Goal: Use online tool/utility: Use online tool/utility

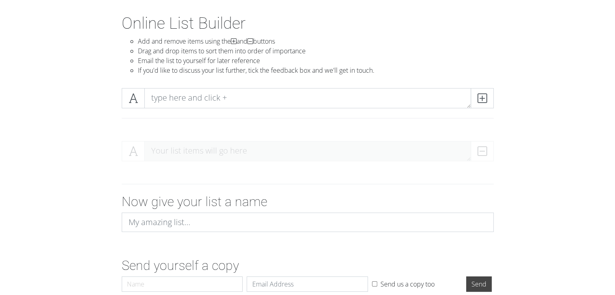
scroll to position [77, 0]
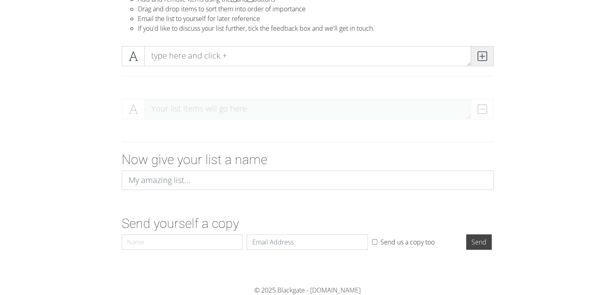
click at [487, 57] on span at bounding box center [481, 56] width 23 height 20
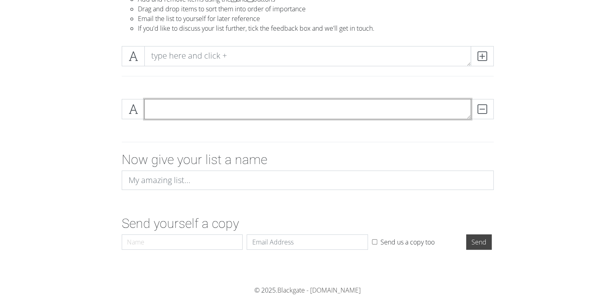
click at [381, 107] on textarea at bounding box center [307, 109] width 326 height 20
type textarea "B"
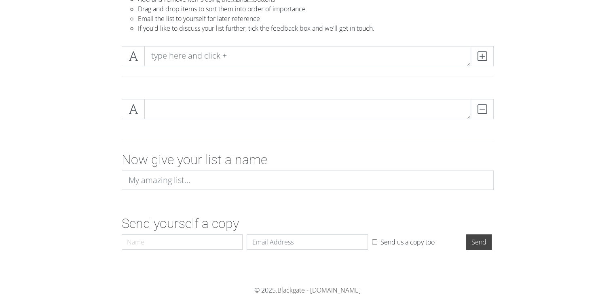
click at [253, 211] on form "DELETE Now give your list a name Send yourself a copy Name Email Send us a copy…" at bounding box center [307, 173] width 615 height 161
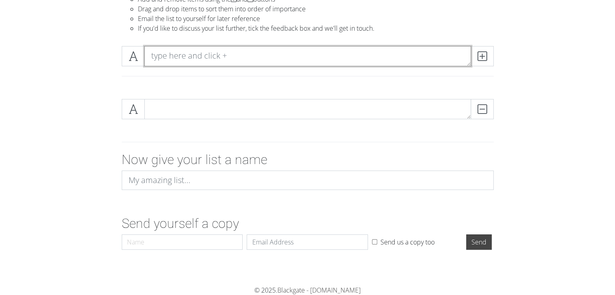
click at [192, 62] on textarea at bounding box center [307, 56] width 326 height 20
paste textarea "1 0X1=LOVESONG 2 CROWN 3 ROLLER COASTER 4 BLUE ORANGEADE 5 MAZE IN THE MIRROR 6…"
type textarea "1 0X1=LOVESONG 2 CROWN 3 ROLLER COASTER 4 BLUE ORANGEADE 5 MAZE IN THE MIRROR 6…"
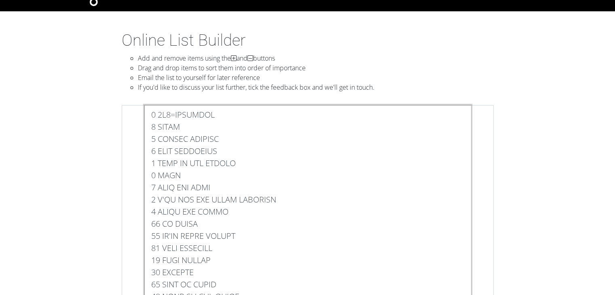
scroll to position [0, 0]
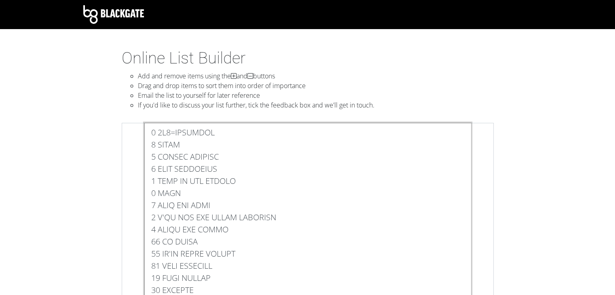
drag, startPoint x: 210, startPoint y: 221, endPoint x: 108, endPoint y: 72, distance: 180.9
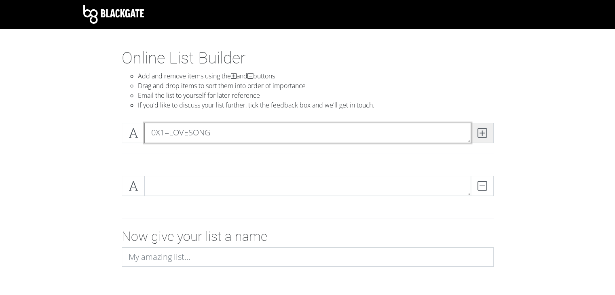
type textarea "0X1=LOVESONG"
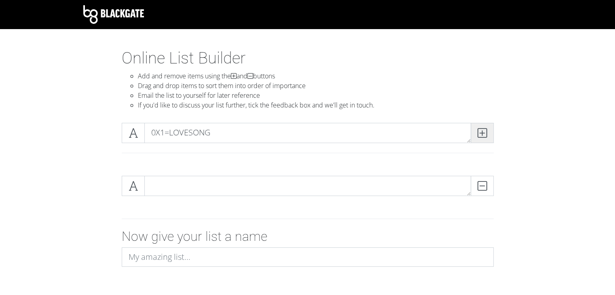
click at [484, 134] on icon at bounding box center [481, 133] width 9 height 8
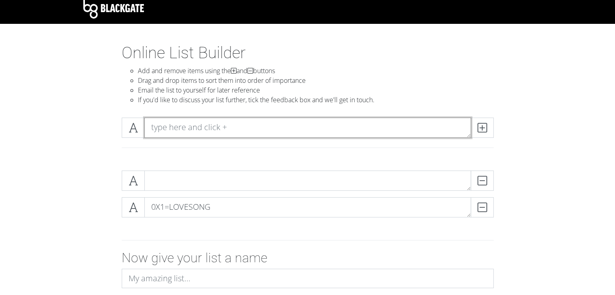
scroll to position [40, 0]
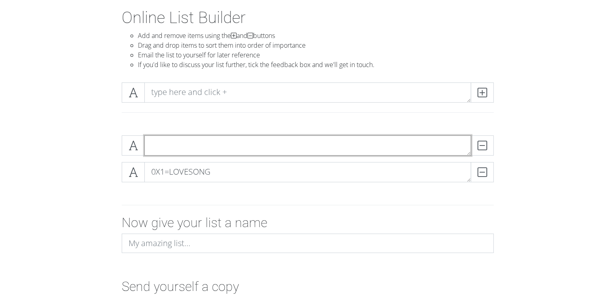
click at [291, 141] on textarea at bounding box center [307, 145] width 326 height 20
type textarea "L"
type textarea "BLUE ORANGEADE"
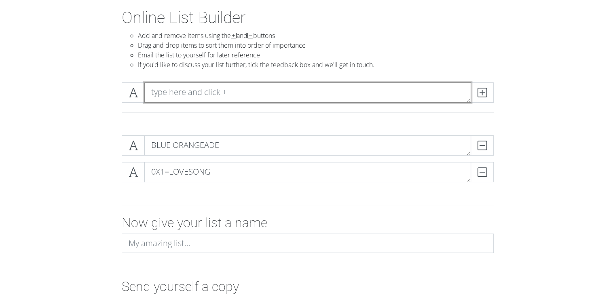
click at [286, 86] on textarea at bounding box center [307, 92] width 326 height 20
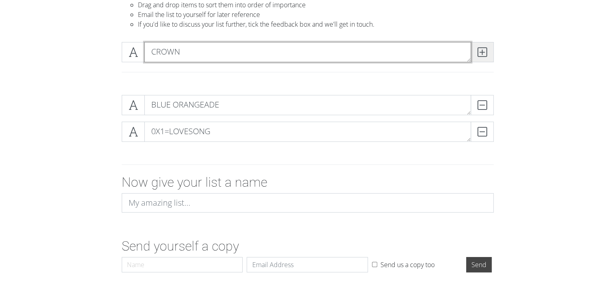
type textarea "CROWN"
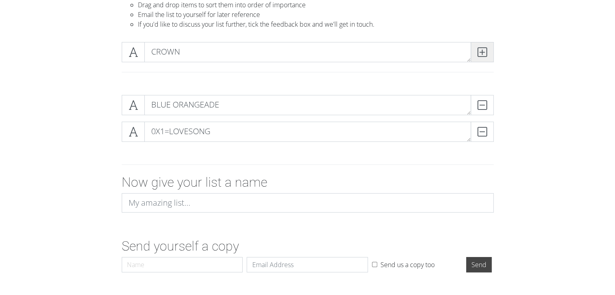
click at [482, 48] on icon at bounding box center [481, 52] width 9 height 8
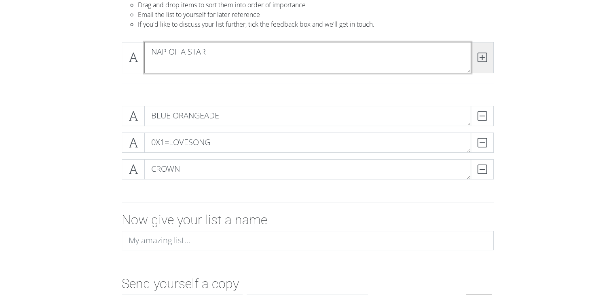
scroll to position [0, 0]
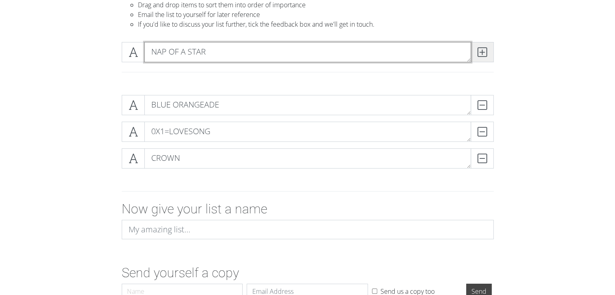
type textarea "NAP OF A STAR"
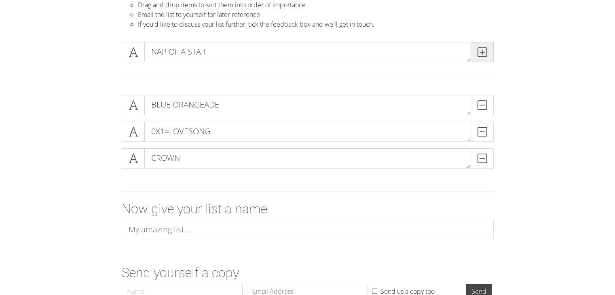
click at [475, 48] on span at bounding box center [481, 52] width 23 height 20
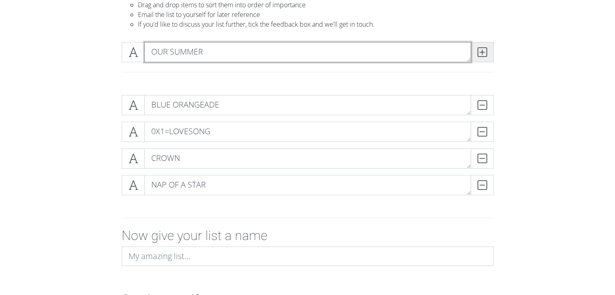
type textarea "OUR SUMMER"
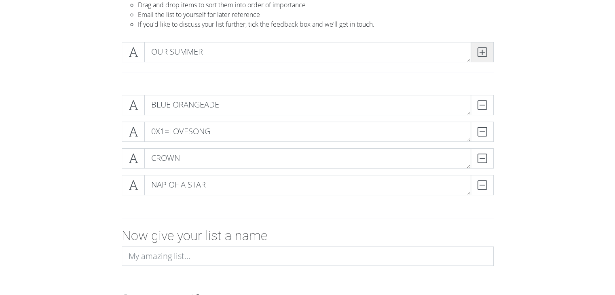
click at [475, 48] on span at bounding box center [481, 52] width 23 height 20
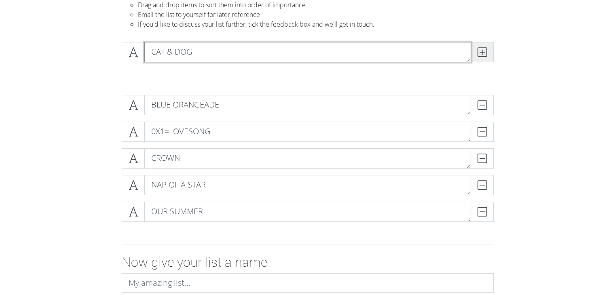
type textarea "CAT & DOG"
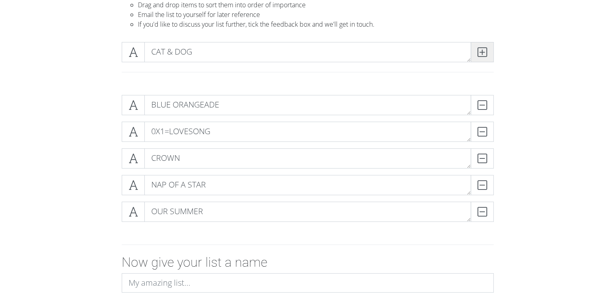
click at [475, 48] on span at bounding box center [481, 52] width 23 height 20
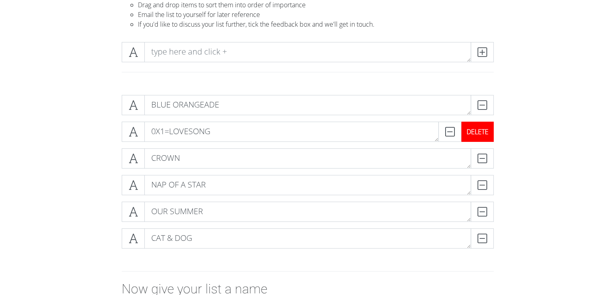
click at [480, 128] on div "DELETE" at bounding box center [477, 132] width 32 height 20
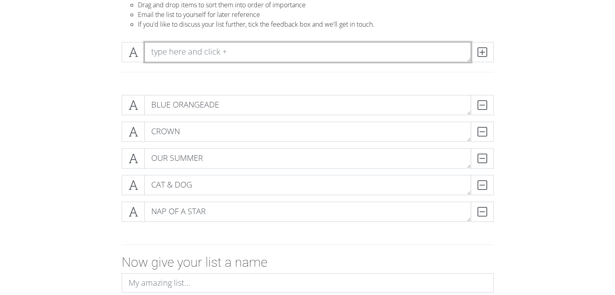
click at [275, 50] on textarea at bounding box center [307, 52] width 326 height 20
type textarea "NEW RULES"
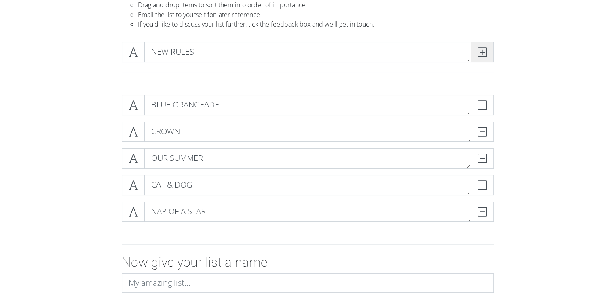
click at [483, 54] on icon at bounding box center [481, 52] width 9 height 8
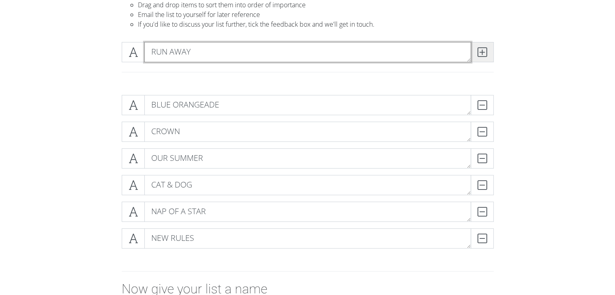
type textarea "RUN AWAY"
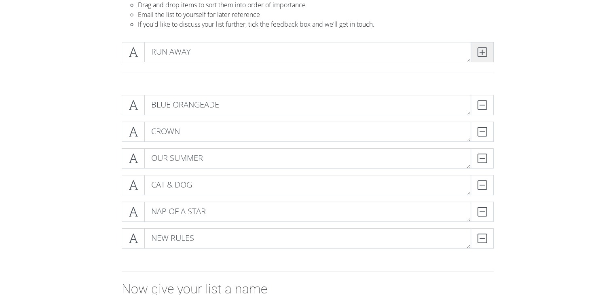
click at [483, 54] on icon at bounding box center [481, 52] width 9 height 8
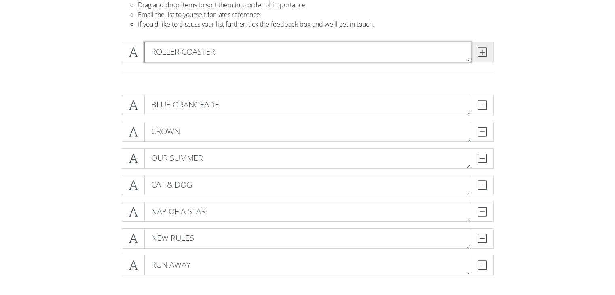
type textarea "ROLLER COASTER"
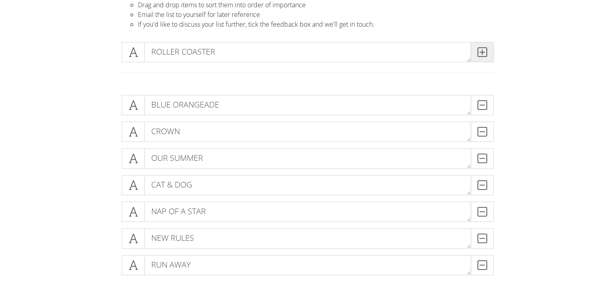
click at [483, 54] on icon at bounding box center [481, 52] width 9 height 8
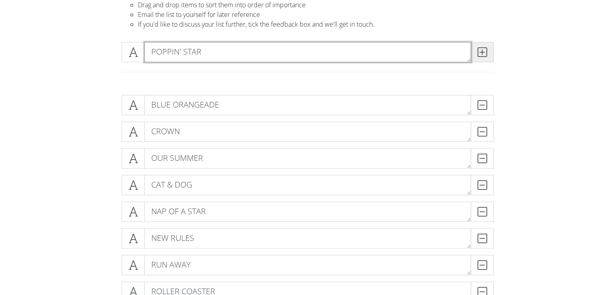
type textarea "POPPIN' STAR"
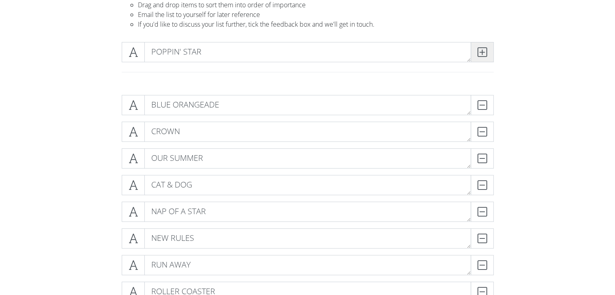
click at [483, 54] on icon at bounding box center [481, 52] width 9 height 8
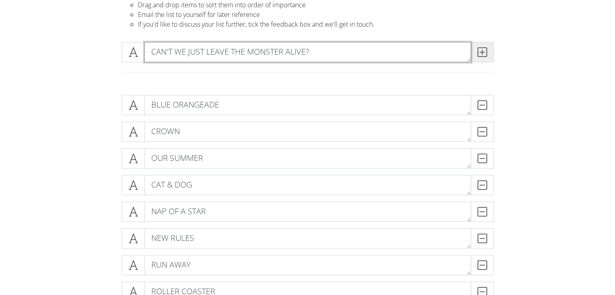
type textarea "CAN'T WE JUST LEAVE THE MONSTER ALIVE?"
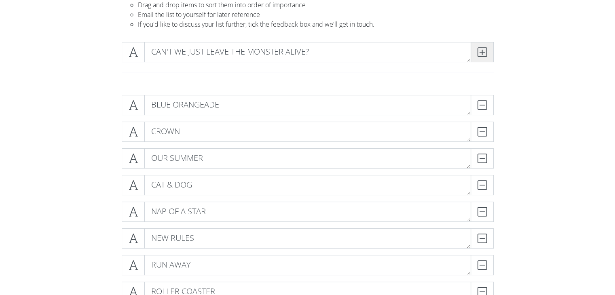
click at [483, 54] on icon at bounding box center [481, 52] width 9 height 8
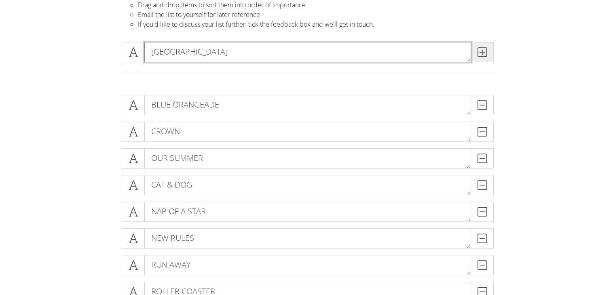
type textarea "[GEOGRAPHIC_DATA]"
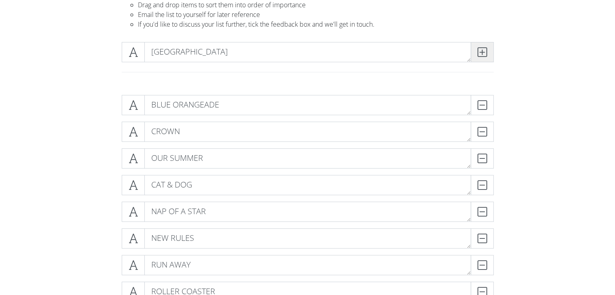
click at [483, 54] on icon at bounding box center [481, 52] width 9 height 8
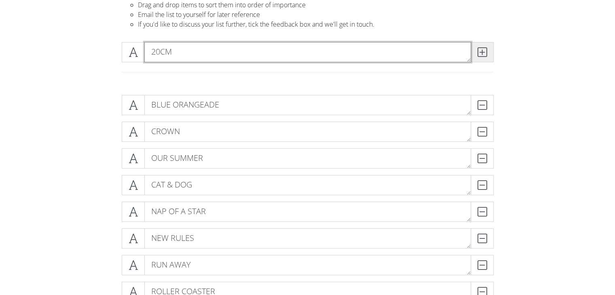
type textarea "20CM"
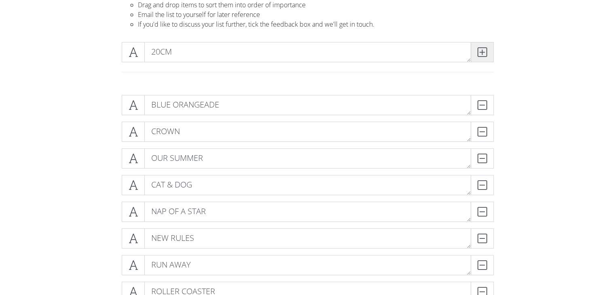
click at [483, 54] on icon at bounding box center [481, 52] width 9 height 8
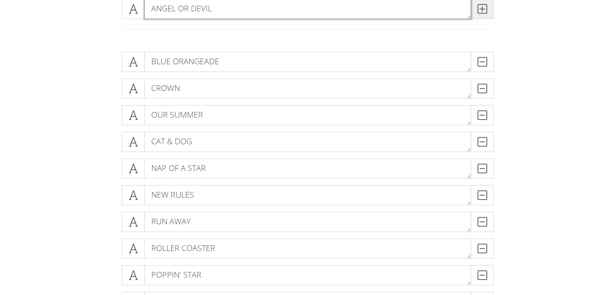
scroll to position [81, 0]
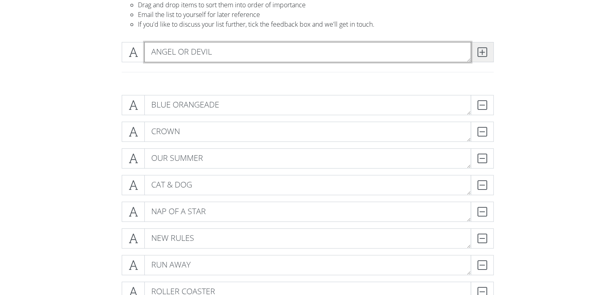
type textarea "ANGEL OR DEVIL"
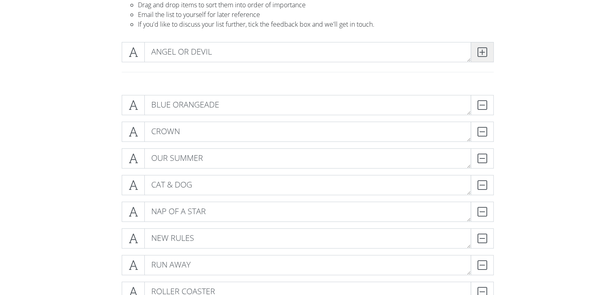
click at [483, 54] on icon at bounding box center [481, 52] width 9 height 8
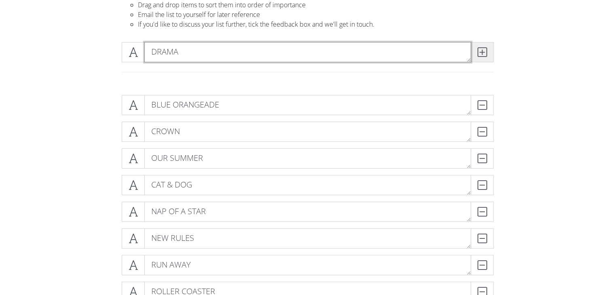
type textarea "DRAMA"
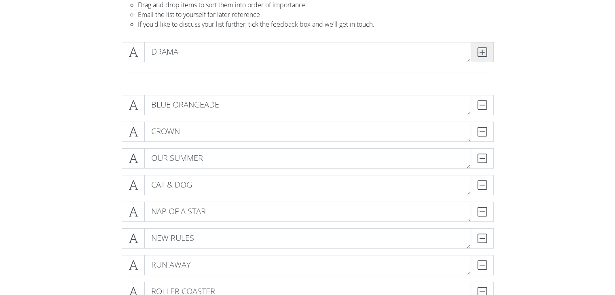
click at [483, 54] on icon at bounding box center [481, 52] width 9 height 8
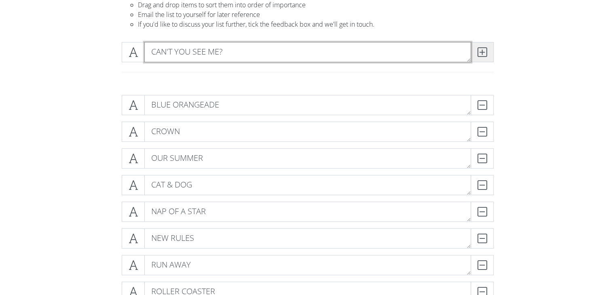
type textarea "CAN'T YOU SEE ME?"
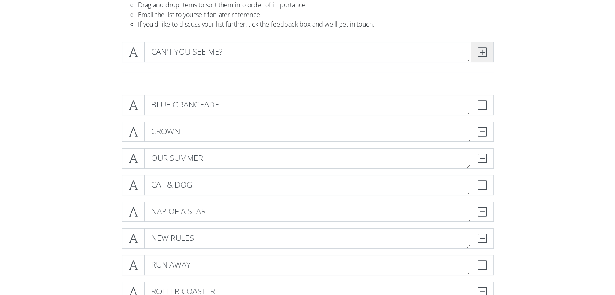
click at [483, 54] on icon at bounding box center [481, 52] width 9 height 8
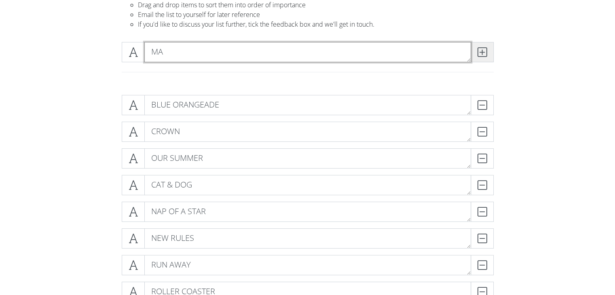
type textarea "M"
type textarea "FAIRY OF SHAMPOO"
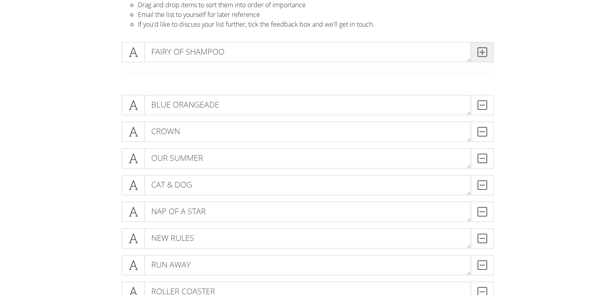
click at [483, 54] on icon at bounding box center [481, 52] width 9 height 8
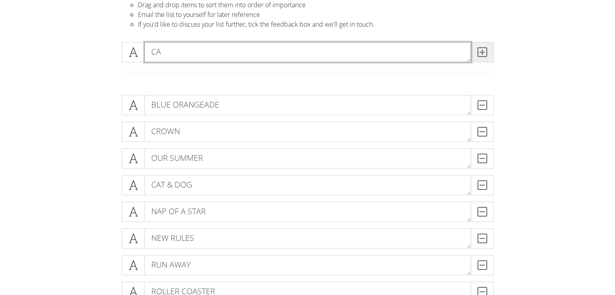
type textarea "C"
type textarea "MAZE IN THE MIRROR"
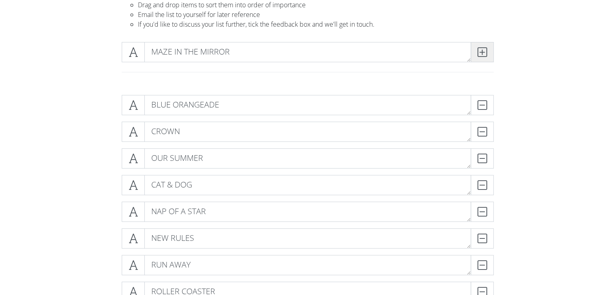
click at [483, 54] on icon at bounding box center [481, 52] width 9 height 8
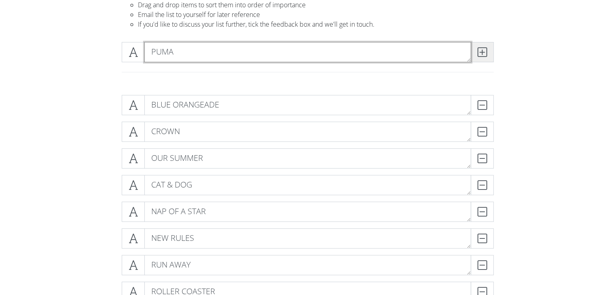
type textarea "PUMA"
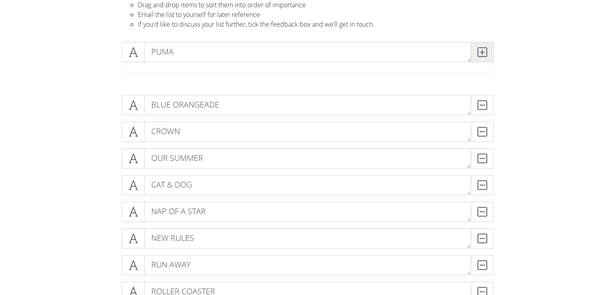
click at [483, 54] on icon at bounding box center [481, 52] width 9 height 8
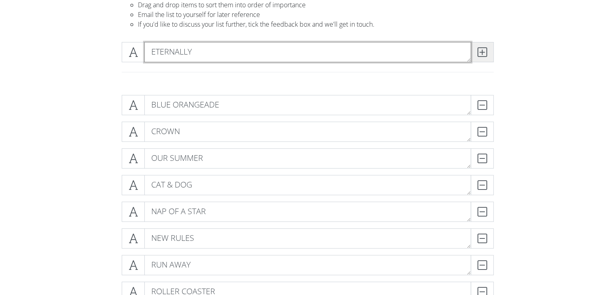
type textarea "ETERNALLY"
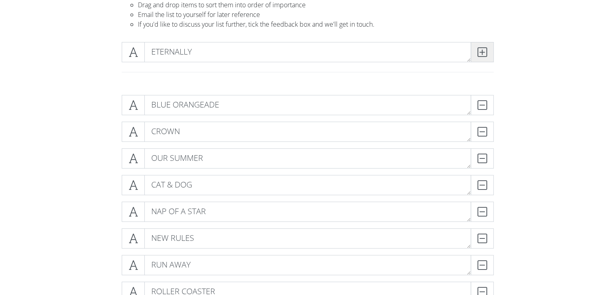
click at [483, 54] on icon at bounding box center [481, 52] width 9 height 8
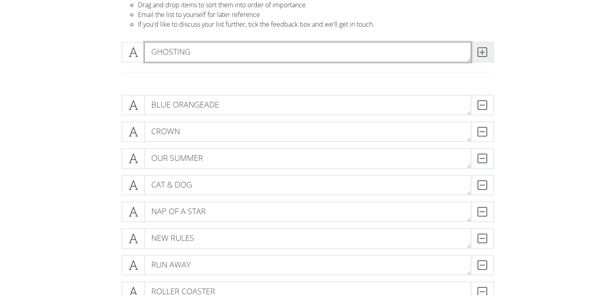
type textarea "GHOSTING"
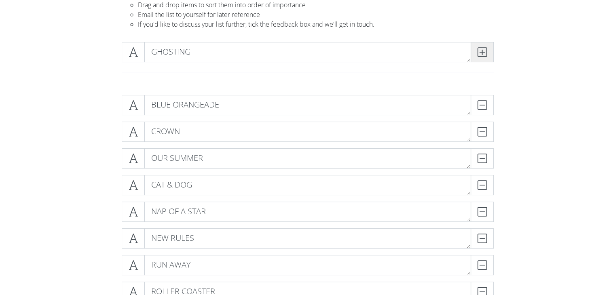
click at [483, 54] on icon at bounding box center [481, 52] width 9 height 8
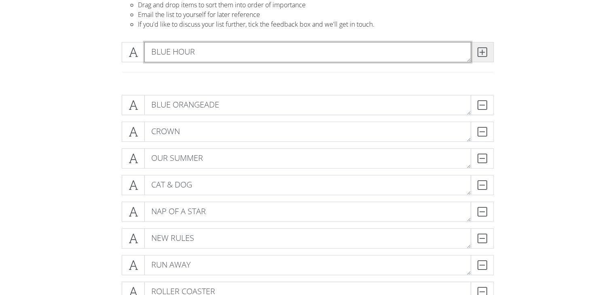
type textarea "BLUE HOUR"
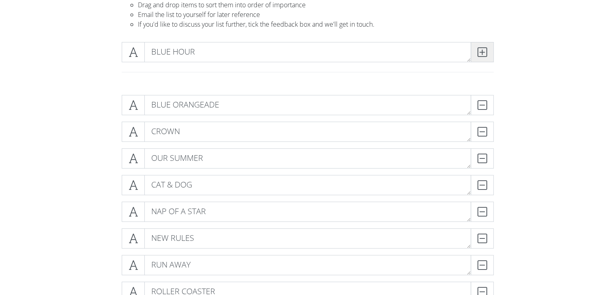
click at [483, 54] on icon at bounding box center [481, 52] width 9 height 8
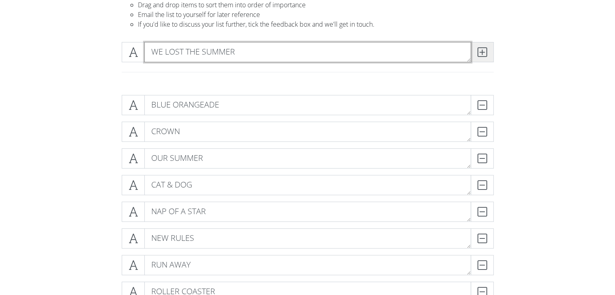
type textarea "WE LOST THE SUMMER"
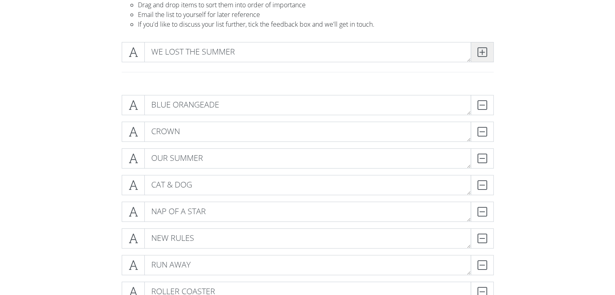
click at [483, 54] on icon at bounding box center [481, 52] width 9 height 8
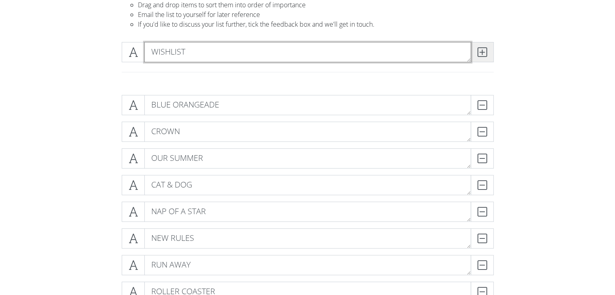
type textarea "WISHLIST"
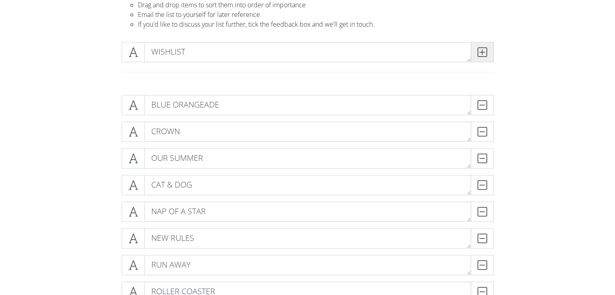
click at [483, 54] on icon at bounding box center [481, 52] width 9 height 8
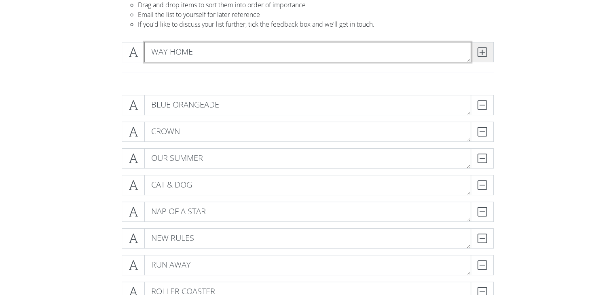
type textarea "WAY HOME"
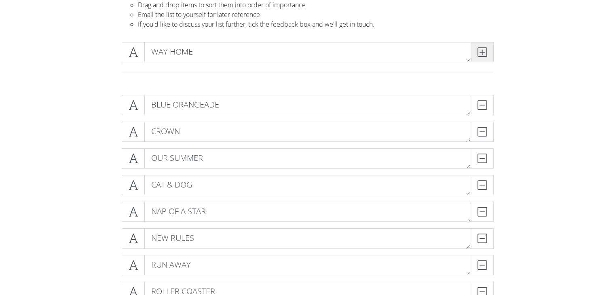
click at [483, 54] on icon at bounding box center [481, 52] width 9 height 8
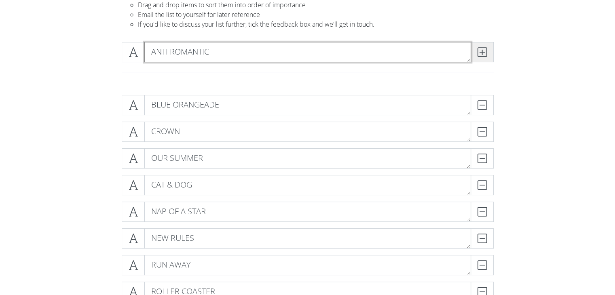
type textarea "ANTI ROMANTIC"
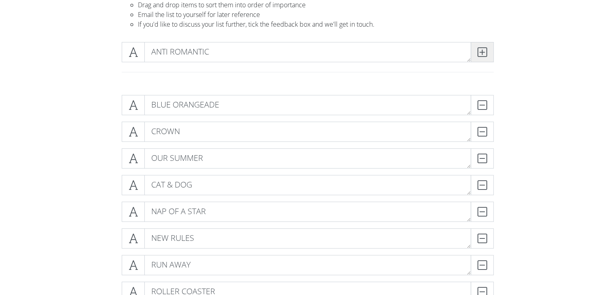
click at [483, 55] on icon at bounding box center [481, 52] width 9 height 8
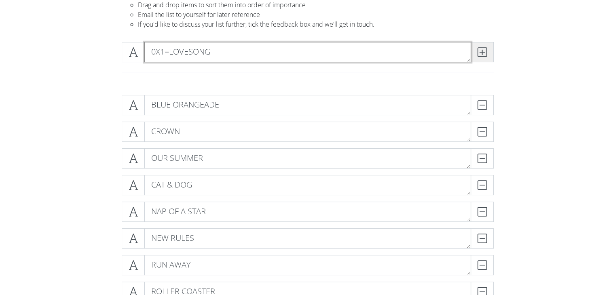
type textarea "0X1=LOVESONG"
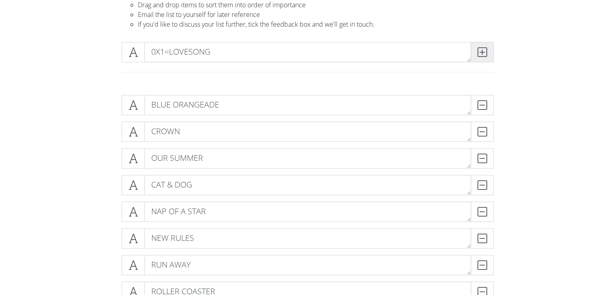
click at [483, 55] on icon at bounding box center [481, 52] width 9 height 8
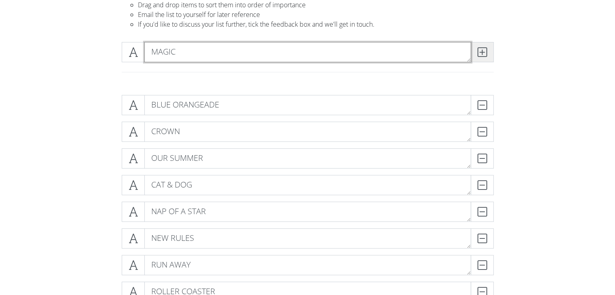
type textarea "MAGIC"
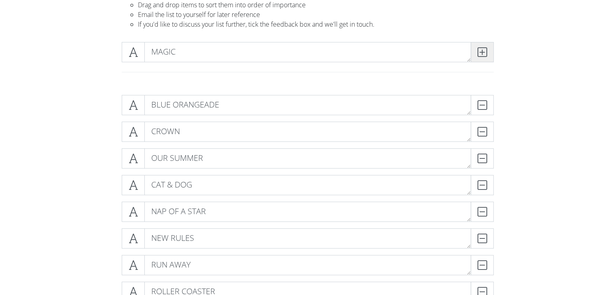
click at [483, 55] on icon at bounding box center [481, 52] width 9 height 8
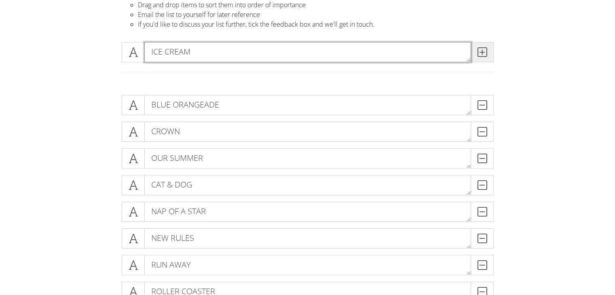
type textarea "ICE CREAM"
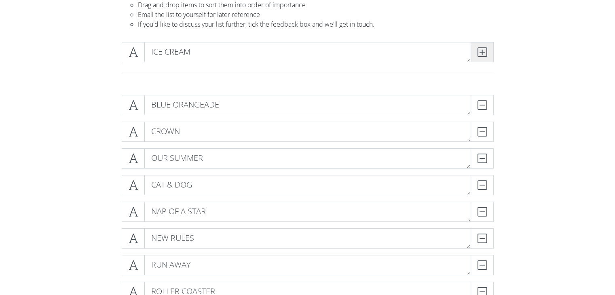
click at [483, 55] on icon at bounding box center [481, 52] width 9 height 8
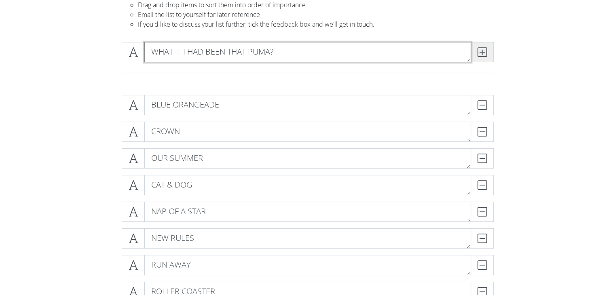
type textarea "WHAT IF I HAD BEEN THAT PUMA?"
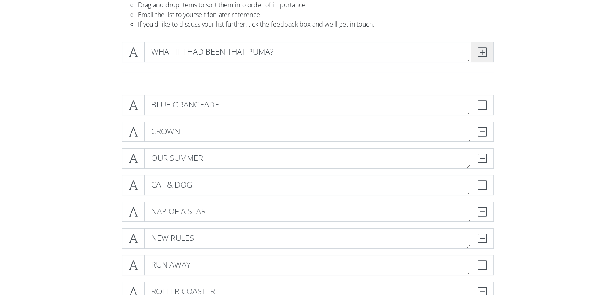
click at [483, 55] on icon at bounding box center [481, 52] width 9 height 8
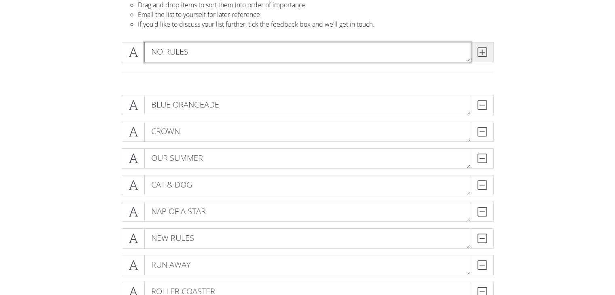
type textarea "NO RULES"
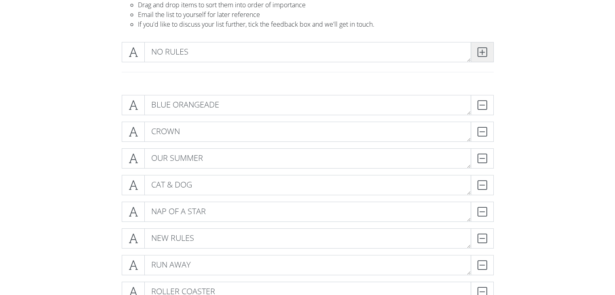
click at [483, 55] on icon at bounding box center [481, 52] width 9 height 8
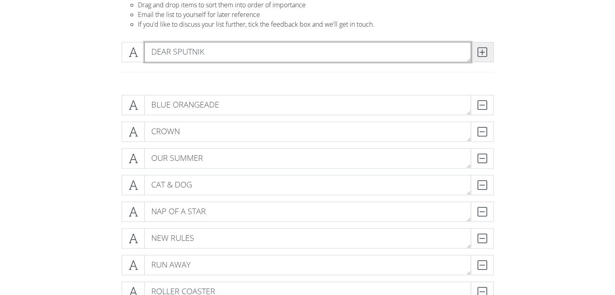
type textarea "DEAR SPUTNIK"
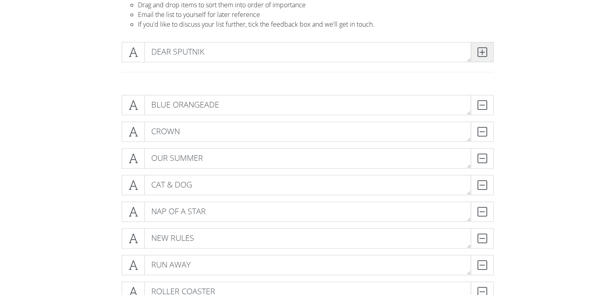
click at [483, 55] on icon at bounding box center [481, 52] width 9 height 8
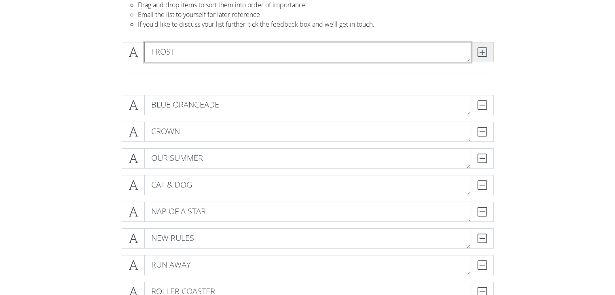
type textarea "FROST"
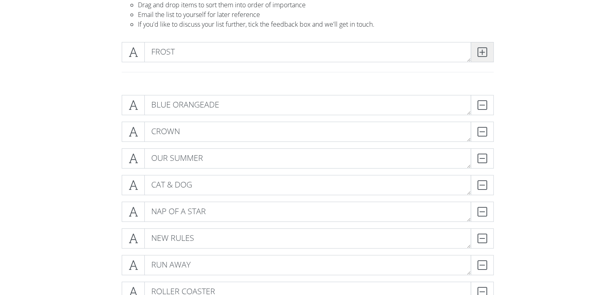
click at [483, 55] on icon at bounding box center [481, 52] width 9 height 8
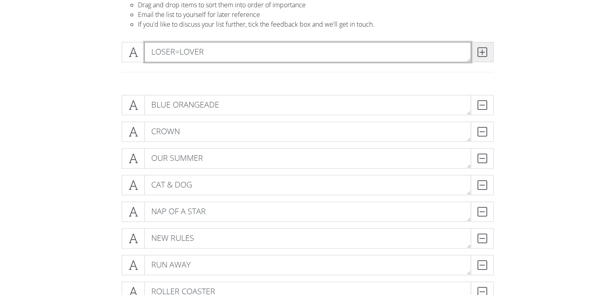
type textarea "LOSER=LOVER"
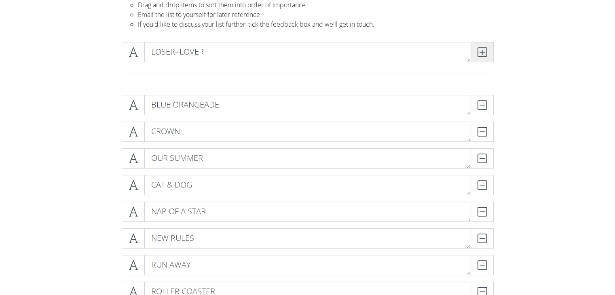
click at [483, 55] on icon at bounding box center [481, 52] width 9 height 8
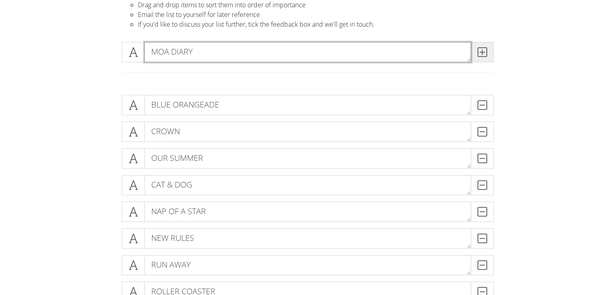
type textarea "MOA DIARY"
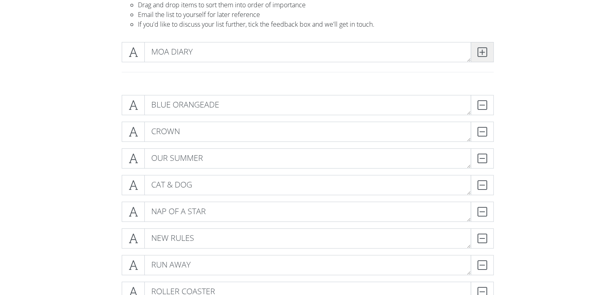
click at [483, 55] on icon at bounding box center [481, 52] width 9 height 8
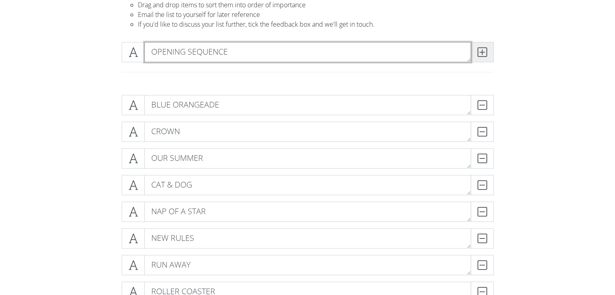
type textarea "OPENING SEQUENCE"
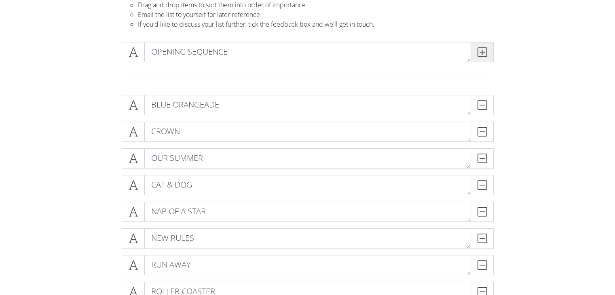
click at [483, 55] on icon at bounding box center [481, 52] width 9 height 8
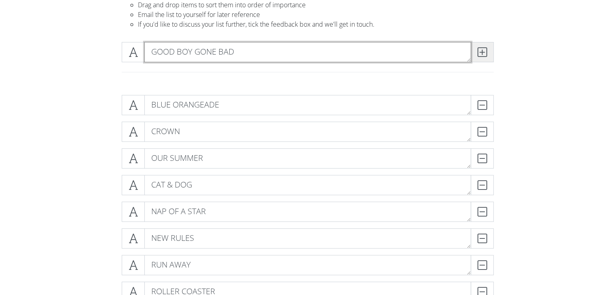
type textarea "GOOD BOY GONE BAD"
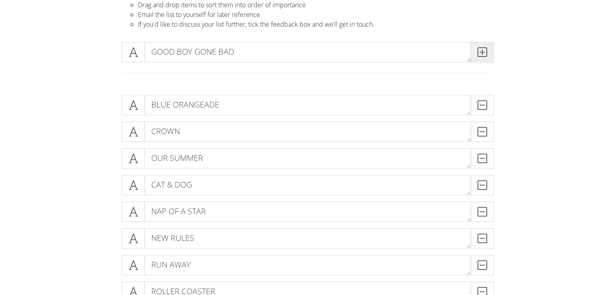
click at [483, 55] on icon at bounding box center [481, 52] width 9 height 8
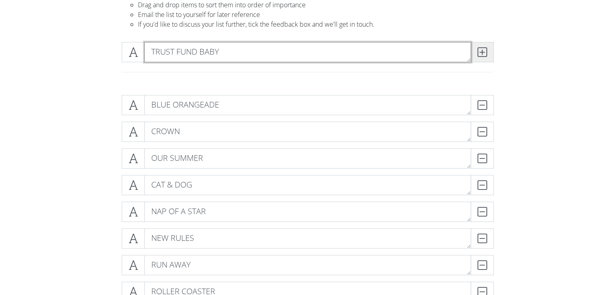
type textarea "TRUST FUND BABY"
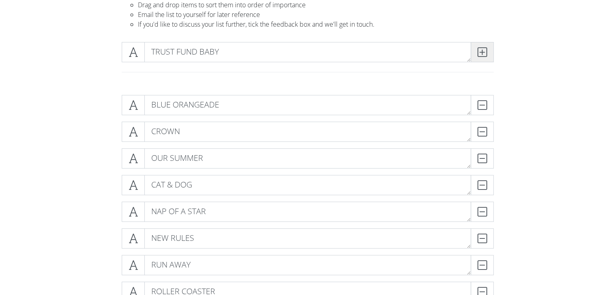
click at [483, 55] on icon at bounding box center [481, 52] width 9 height 8
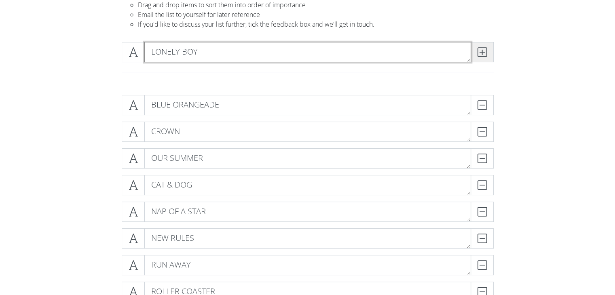
type textarea "LONELY BOY"
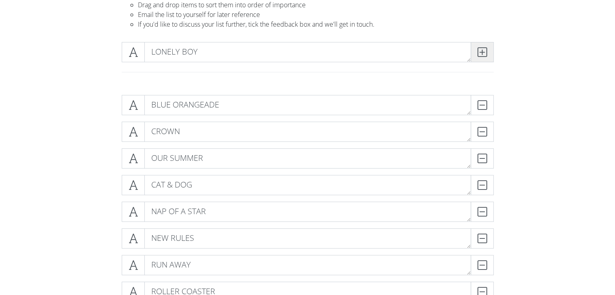
click at [483, 55] on icon at bounding box center [481, 52] width 9 height 8
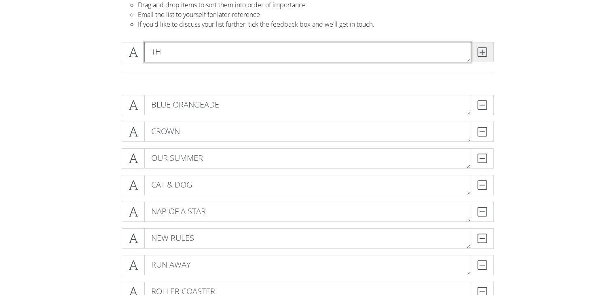
type textarea "T"
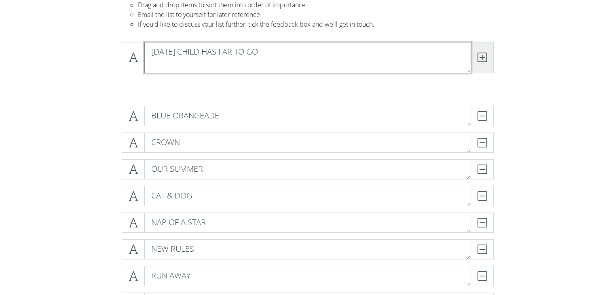
scroll to position [0, 0]
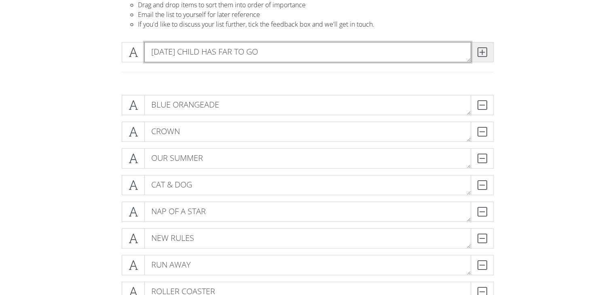
type textarea "[DATE] CHILD HAS FAR TO GO"
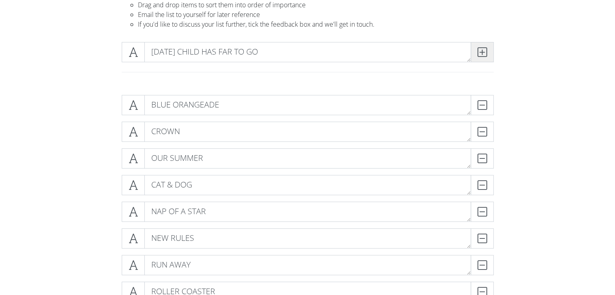
click at [483, 55] on icon at bounding box center [481, 52] width 9 height 8
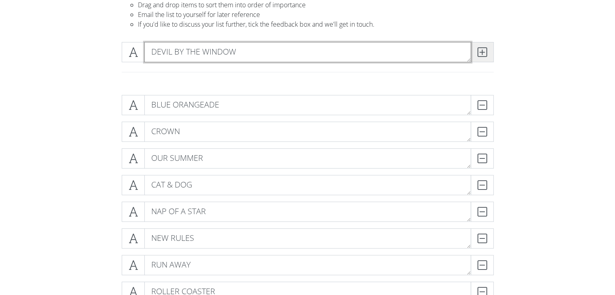
type textarea "DEVIL BY THE WINDOW"
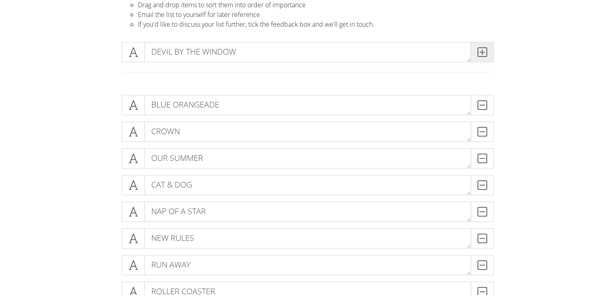
click at [483, 55] on icon at bounding box center [481, 52] width 9 height 8
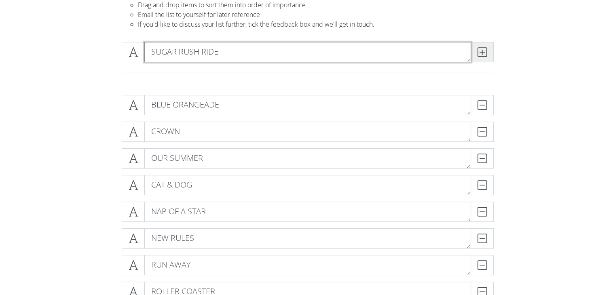
type textarea "SUGAR RUSH RIDE"
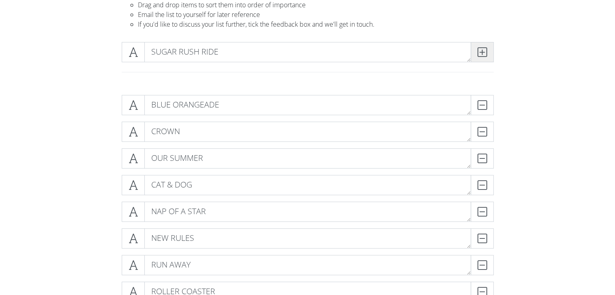
click at [483, 55] on icon at bounding box center [481, 52] width 9 height 8
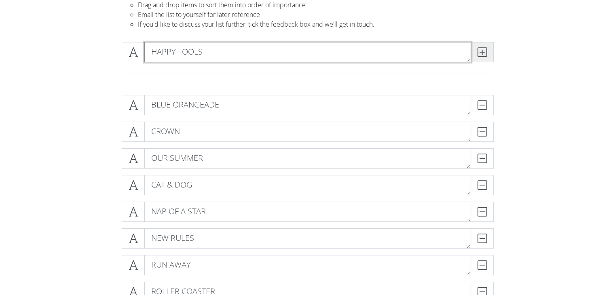
type textarea "HAPPY FOOLS"
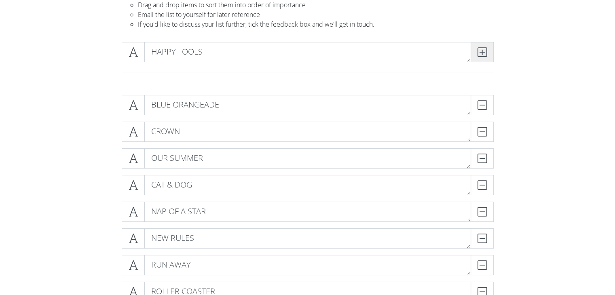
click at [483, 55] on icon at bounding box center [481, 52] width 9 height 8
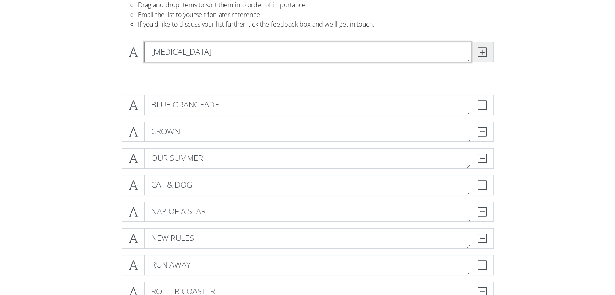
type textarea "[MEDICAL_DATA]"
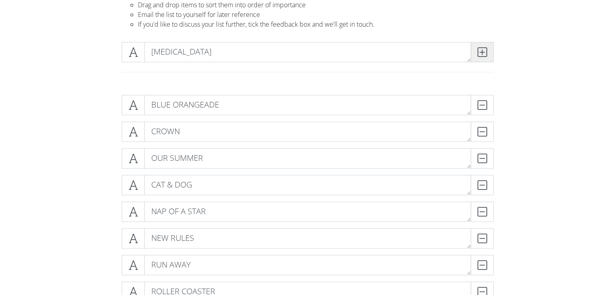
click at [483, 55] on icon at bounding box center [481, 52] width 9 height 8
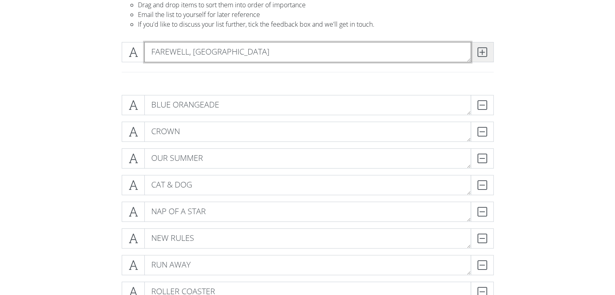
type textarea "FAREWELL, [GEOGRAPHIC_DATA]"
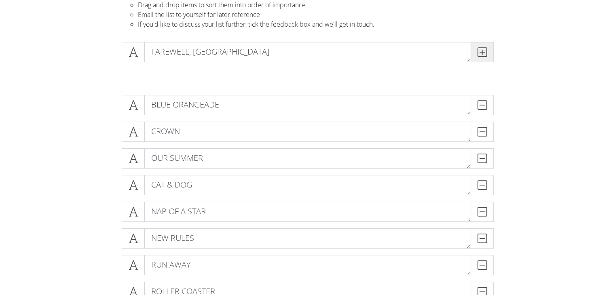
click at [483, 55] on icon at bounding box center [481, 52] width 9 height 8
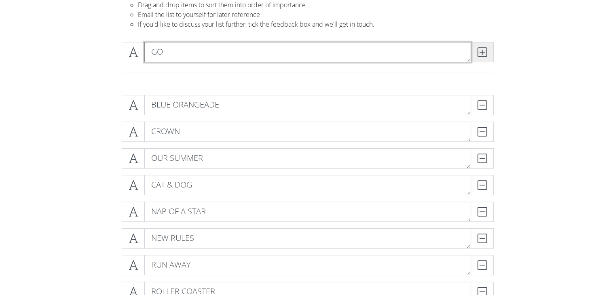
type textarea "G"
type textarea "GROWING PAIN"
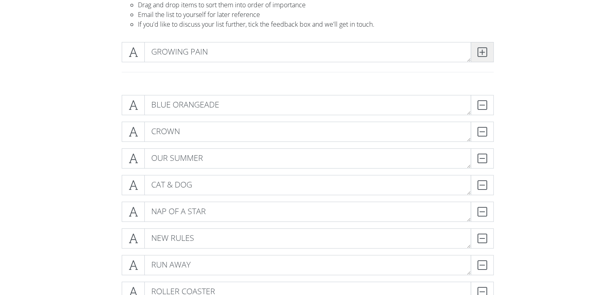
click at [483, 55] on icon at bounding box center [481, 52] width 9 height 8
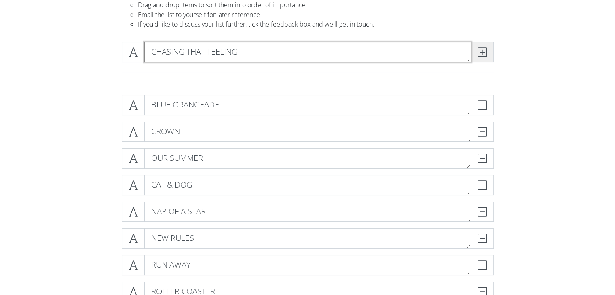
type textarea "CHASING THAT FEELING"
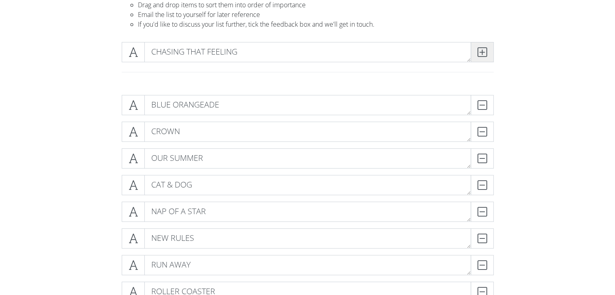
click at [483, 55] on icon at bounding box center [481, 52] width 9 height 8
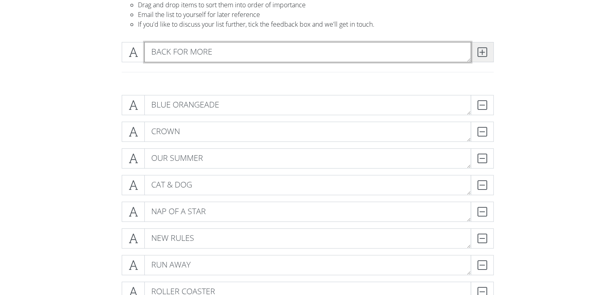
type textarea "BACK FOR MORE"
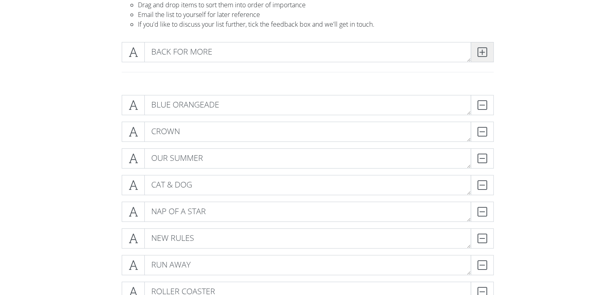
click at [483, 55] on icon at bounding box center [481, 52] width 9 height 8
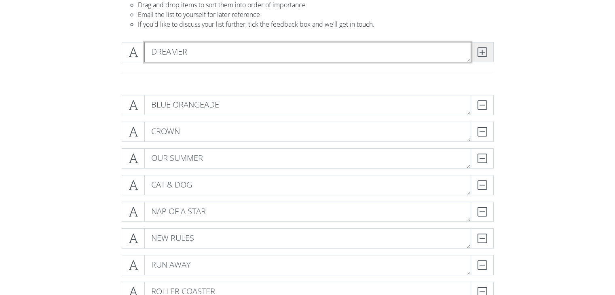
type textarea "DREAMER"
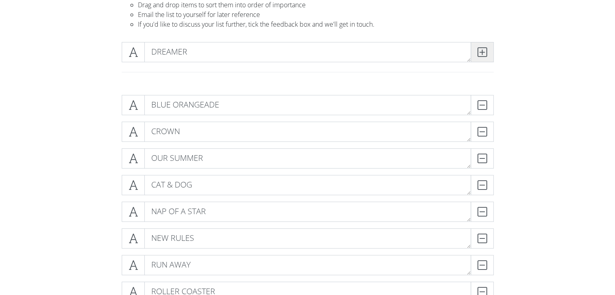
click at [483, 55] on icon at bounding box center [481, 52] width 9 height 8
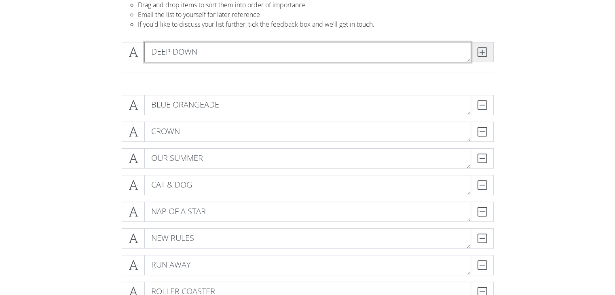
type textarea "DEEP DOWN"
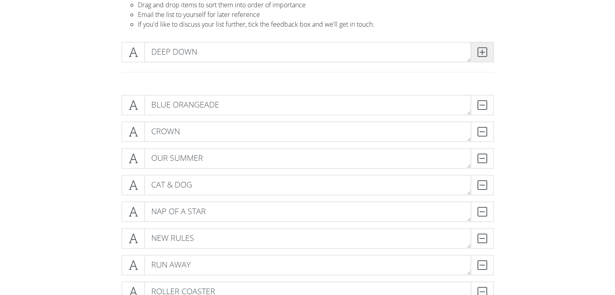
click at [483, 55] on icon at bounding box center [481, 52] width 9 height 8
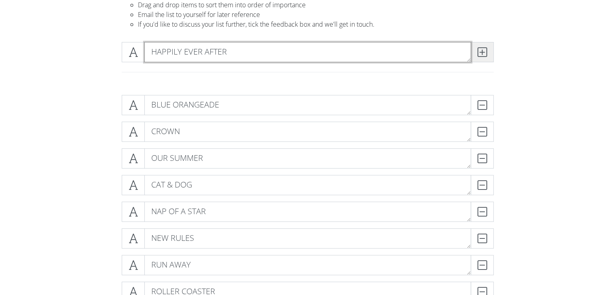
type textarea "HAPPILY EVER AFTER"
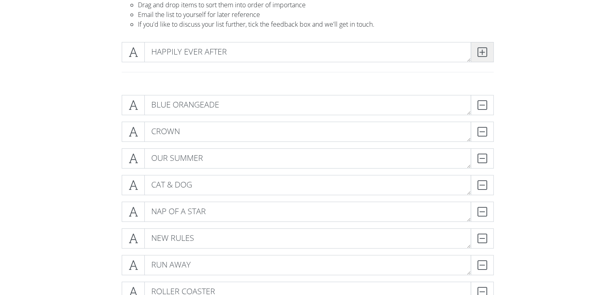
click at [483, 55] on icon at bounding box center [481, 52] width 9 height 8
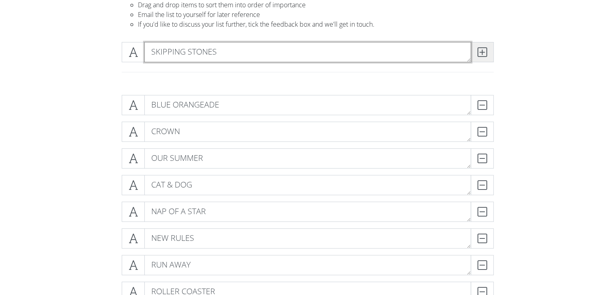
type textarea "SKIPPING STONES"
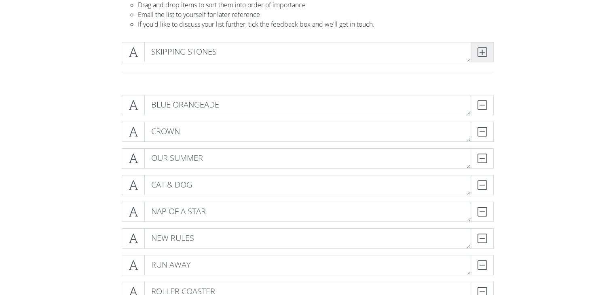
click at [483, 55] on icon at bounding box center [481, 52] width 9 height 8
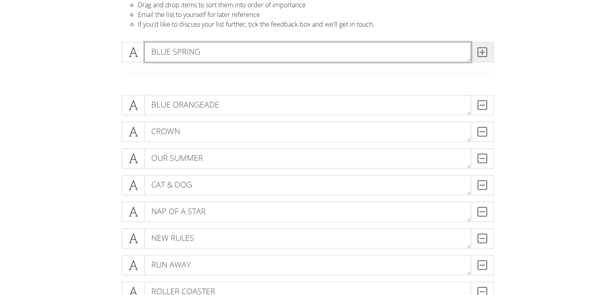
type textarea "BLUE SPRING"
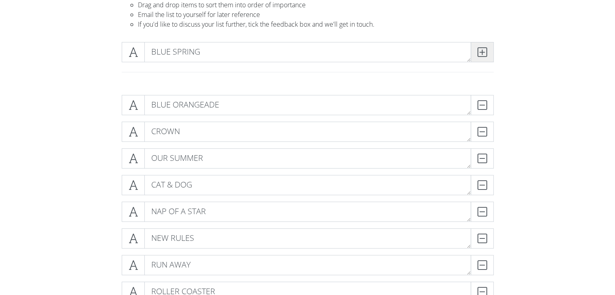
click at [483, 55] on icon at bounding box center [481, 52] width 9 height 8
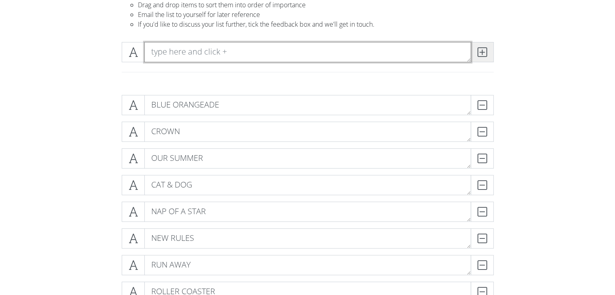
type textarea "I"
type textarea "DO IT LIKE THAT"
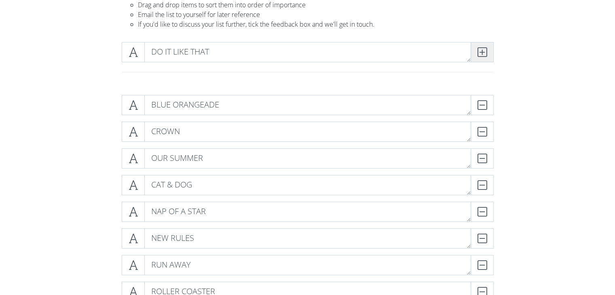
click at [483, 55] on icon at bounding box center [481, 52] width 9 height 8
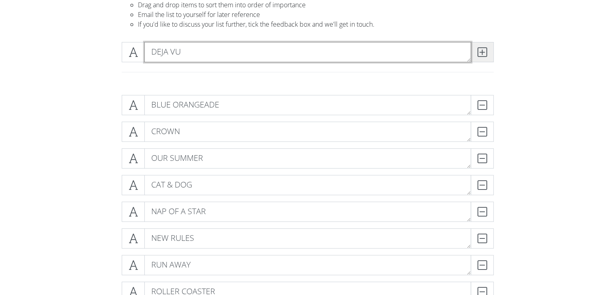
type textarea "DEJA VU"
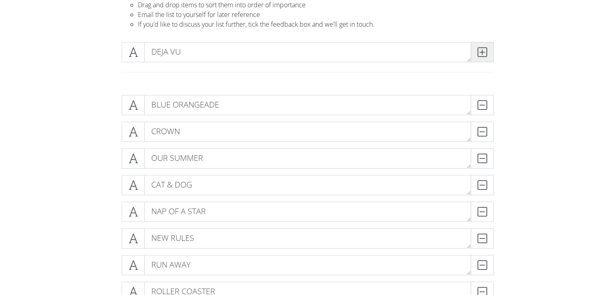
click at [485, 48] on icon at bounding box center [481, 52] width 9 height 8
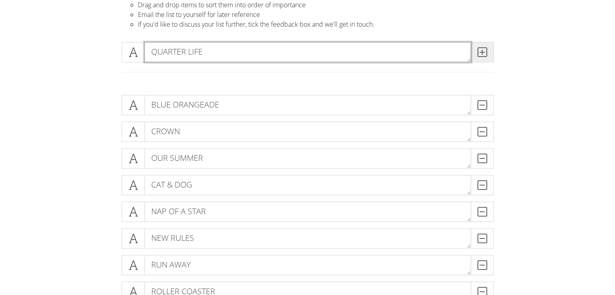
type textarea "QUARTER LIFE"
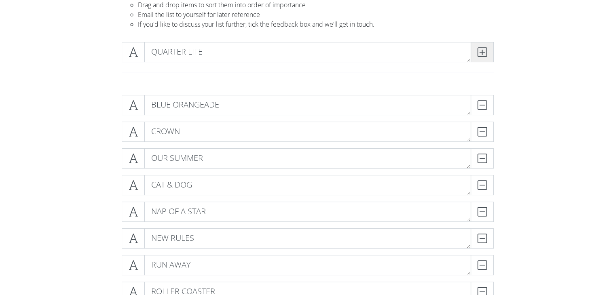
click at [484, 46] on span at bounding box center [481, 52] width 23 height 20
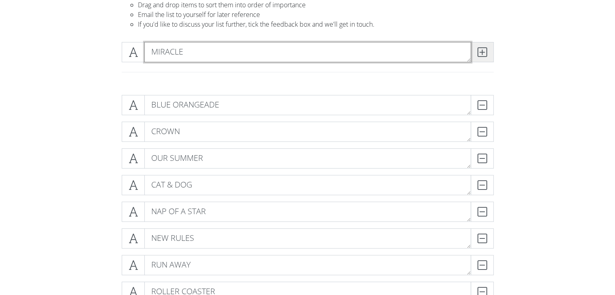
type textarea "MIRACLE"
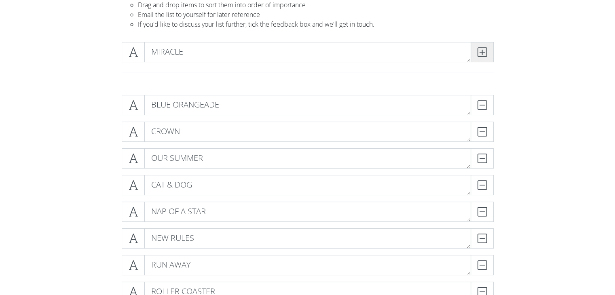
click at [485, 48] on icon at bounding box center [481, 52] width 9 height 8
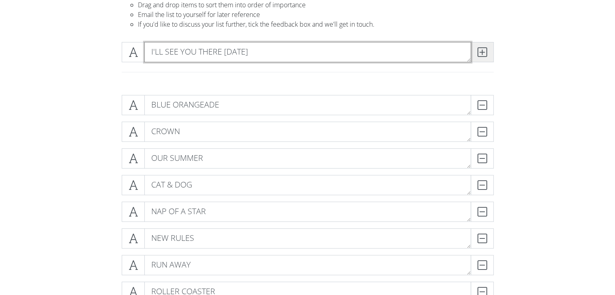
type textarea "I'LL SEE YOU THERE [DATE]"
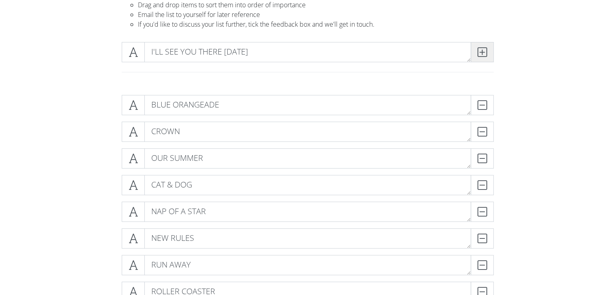
click at [485, 48] on icon at bounding box center [481, 52] width 9 height 8
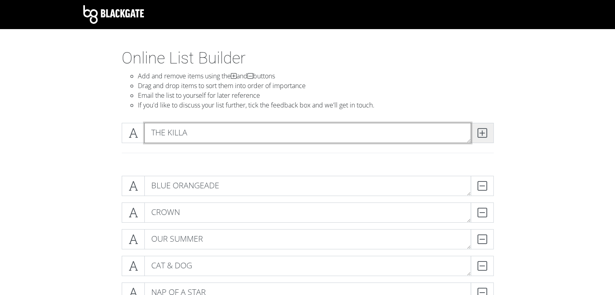
type textarea "THE KILLA"
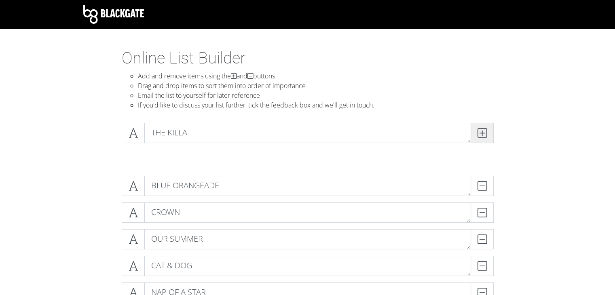
click at [476, 131] on span at bounding box center [481, 133] width 23 height 20
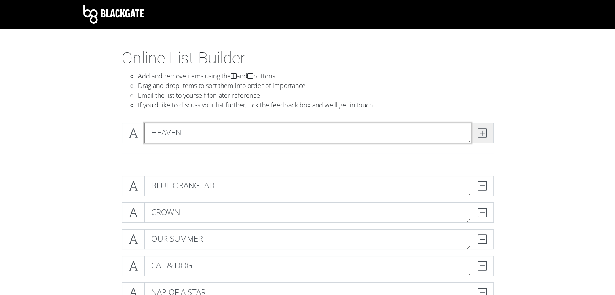
type textarea "HEAVEN"
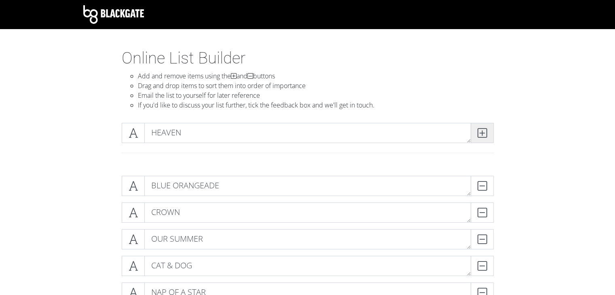
click at [486, 131] on icon at bounding box center [481, 133] width 9 height 8
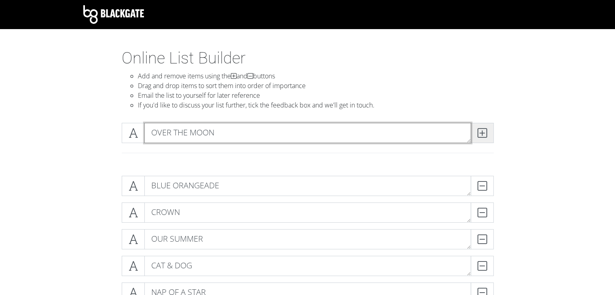
type textarea "OVER THE MOON"
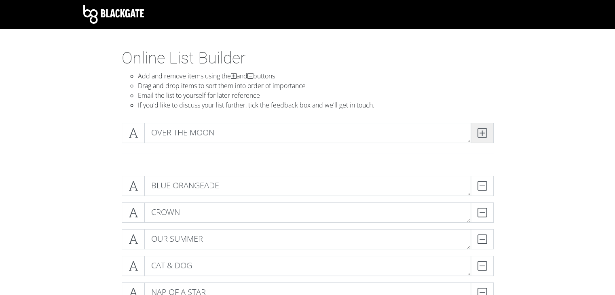
click at [486, 131] on span at bounding box center [481, 133] width 23 height 20
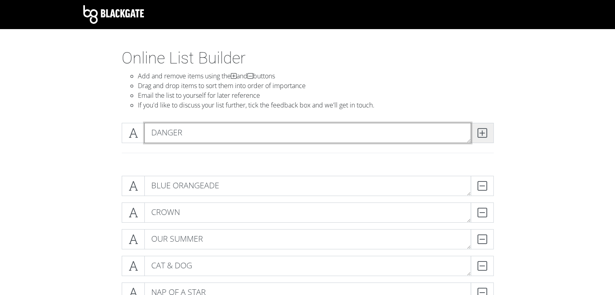
type textarea "DANGER"
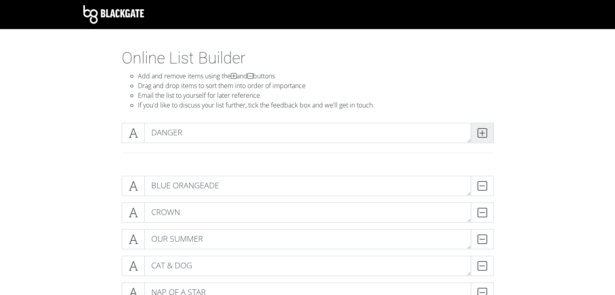
click at [486, 131] on span at bounding box center [481, 133] width 23 height 20
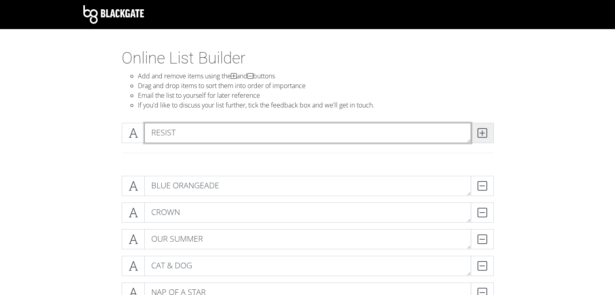
type textarea "RESIST"
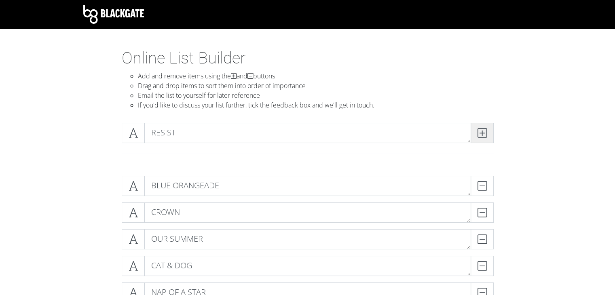
click at [486, 131] on span at bounding box center [481, 133] width 23 height 20
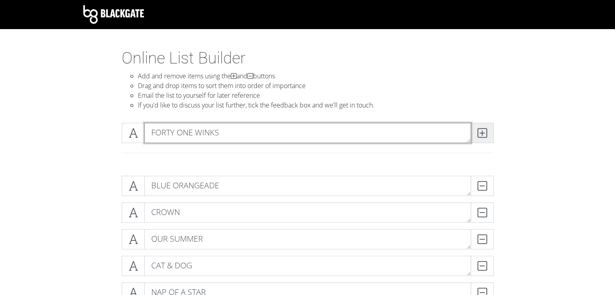
type textarea "FORTY ONE WINKS"
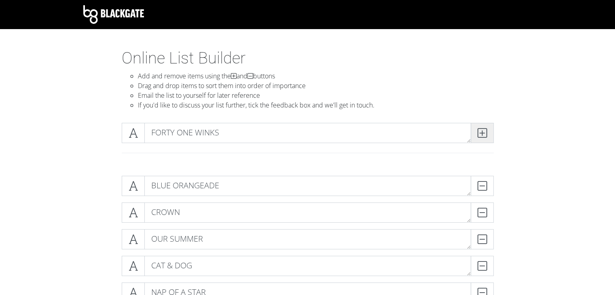
click at [486, 131] on span at bounding box center [481, 133] width 23 height 20
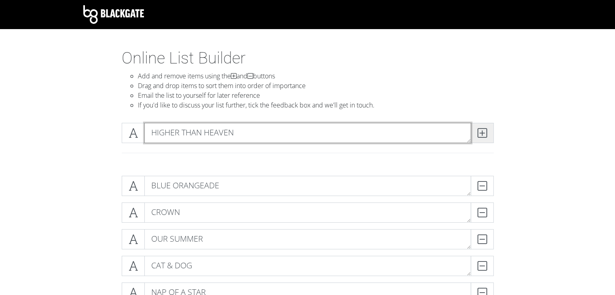
type textarea "HIGHER THAN HEAVEN"
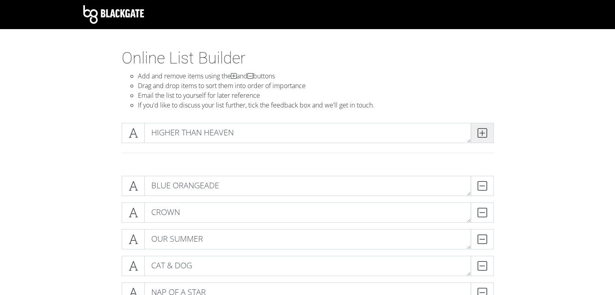
click at [487, 131] on span at bounding box center [481, 133] width 23 height 20
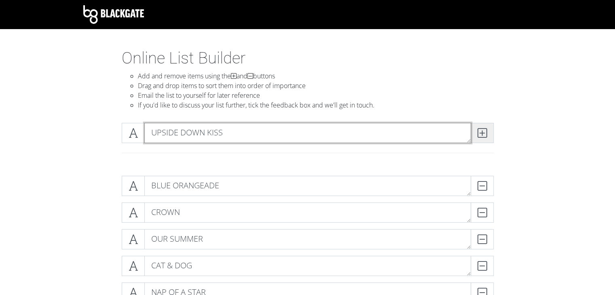
type textarea "UPSIDE DOWN KISS"
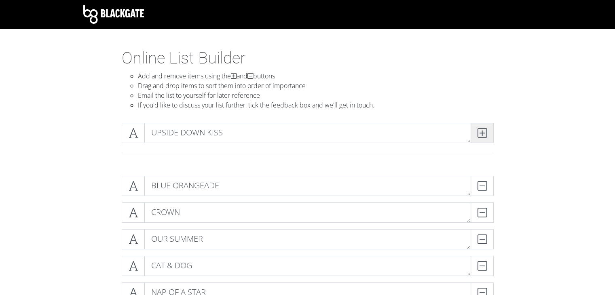
click at [487, 131] on span at bounding box center [481, 133] width 23 height 20
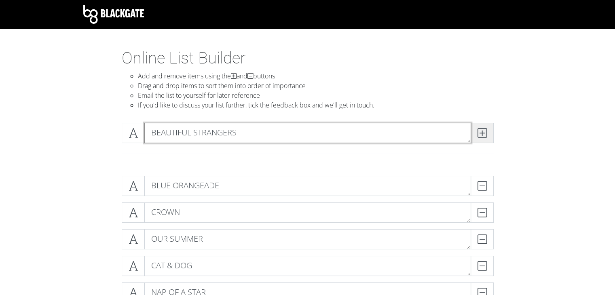
type textarea "BEAUTIFUL STRANGERS"
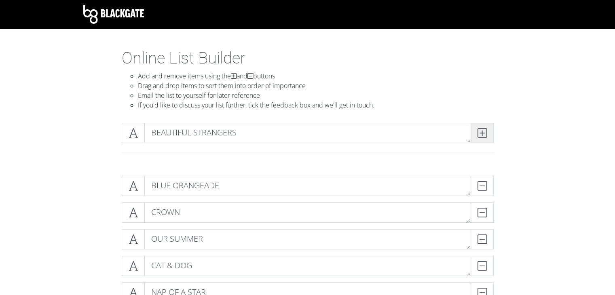
click at [487, 131] on span at bounding box center [481, 133] width 23 height 20
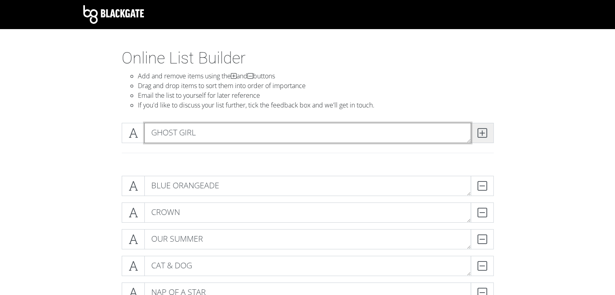
type textarea "GHOST GIRL"
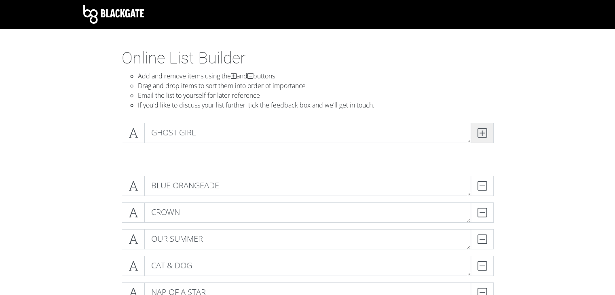
click at [487, 131] on span at bounding box center [481, 133] width 23 height 20
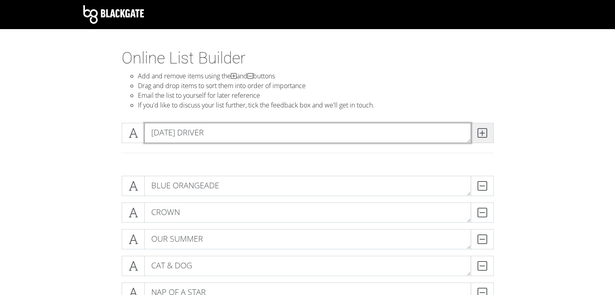
type textarea "[DATE] DRIVER"
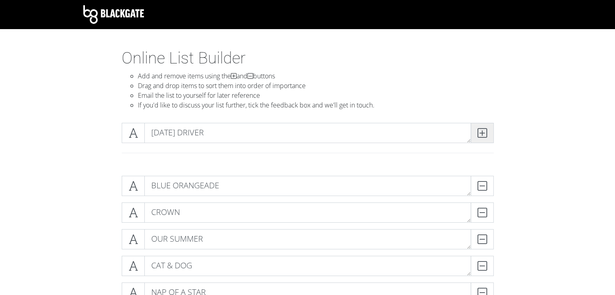
click at [487, 131] on span at bounding box center [481, 133] width 23 height 20
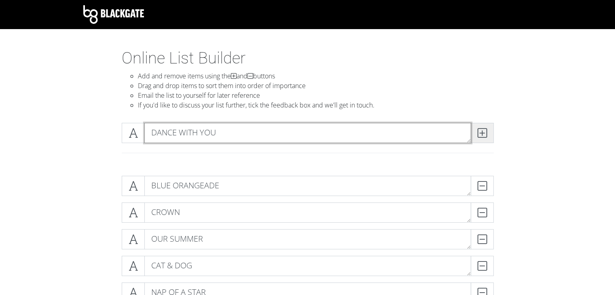
type textarea "DANCE WITH YOU"
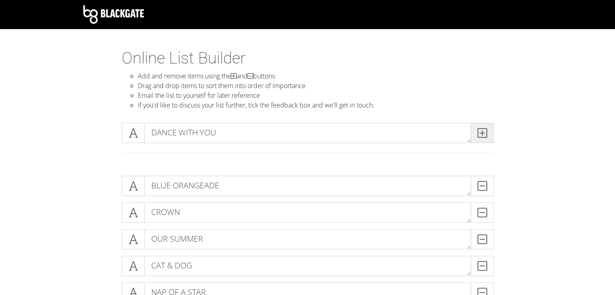
click at [487, 131] on span at bounding box center [481, 133] width 23 height 20
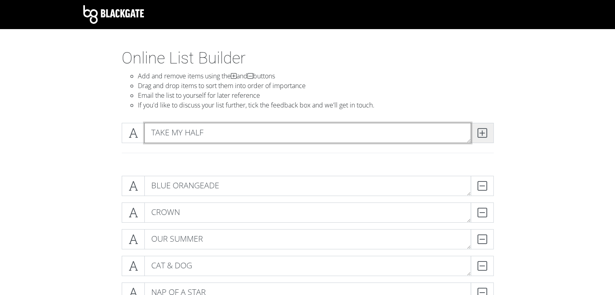
type textarea "TAKE MY HALF"
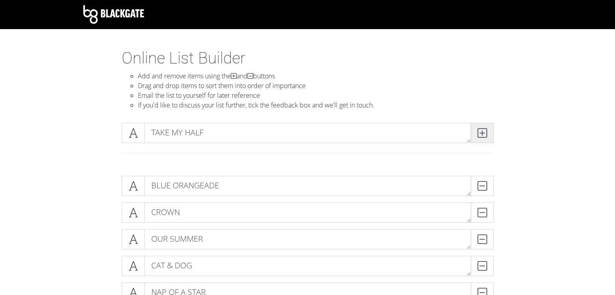
click at [487, 131] on span at bounding box center [481, 133] width 23 height 20
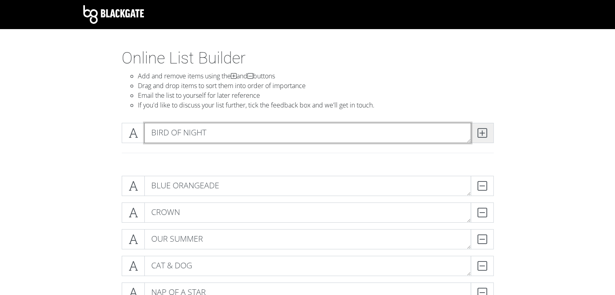
type textarea "BIRD OF NIGHT"
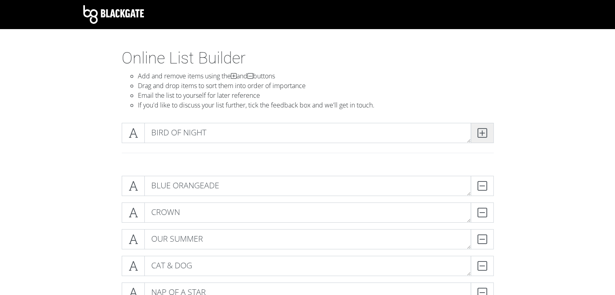
click at [487, 131] on span at bounding box center [481, 133] width 23 height 20
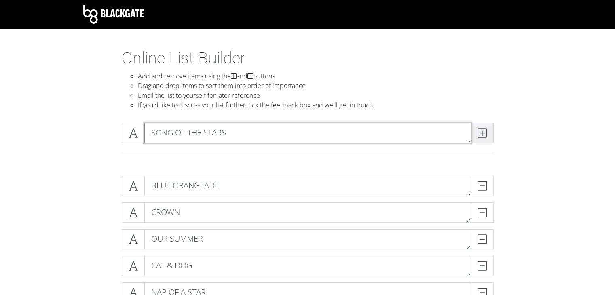
type textarea "SONG OF THE STARS"
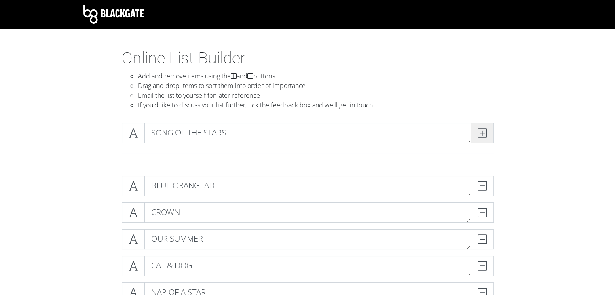
click at [487, 131] on span at bounding box center [481, 133] width 23 height 20
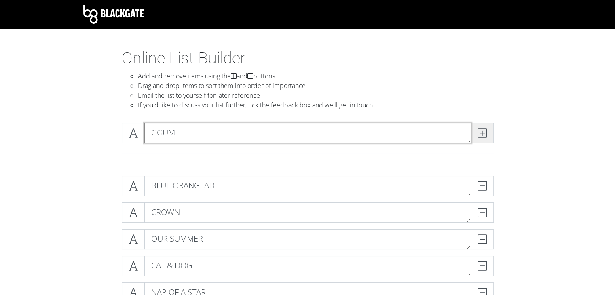
type textarea "GGUM"
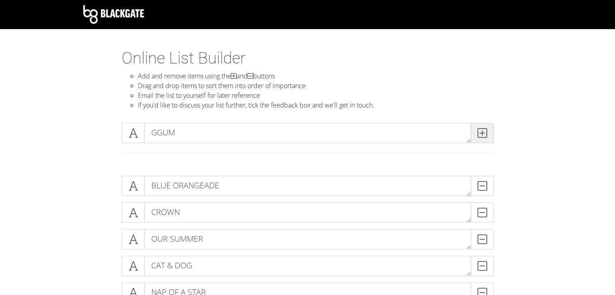
click at [487, 131] on span at bounding box center [481, 133] width 23 height 20
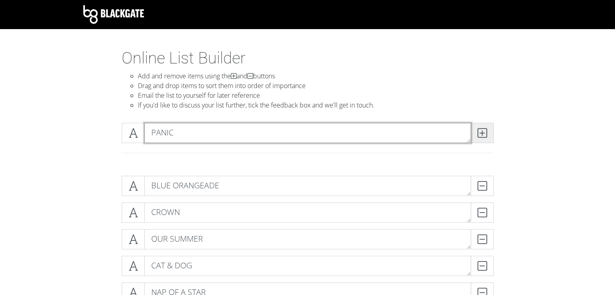
type textarea "PANIC"
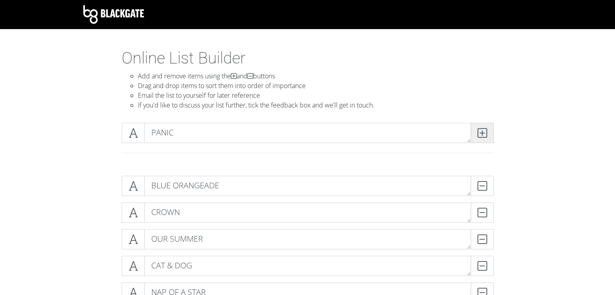
click at [487, 131] on span at bounding box center [481, 133] width 23 height 20
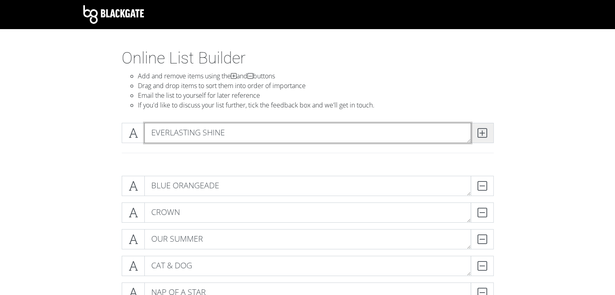
type textarea "EVERLASTING SHINE"
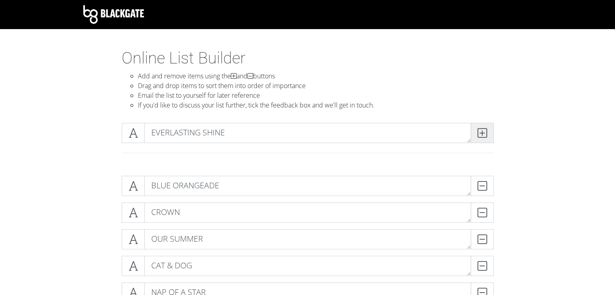
click at [487, 131] on span at bounding box center [481, 133] width 23 height 20
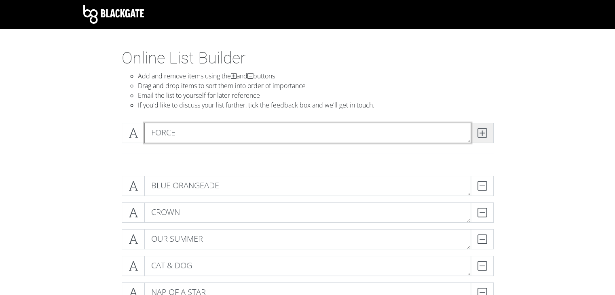
type textarea "FORCE"
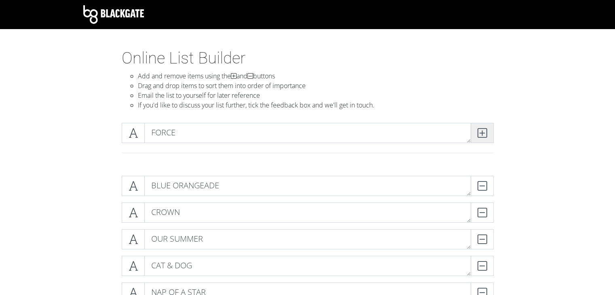
click at [487, 131] on span at bounding box center [481, 133] width 23 height 20
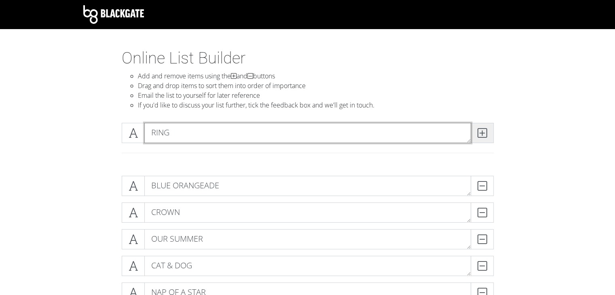
type textarea "RING"
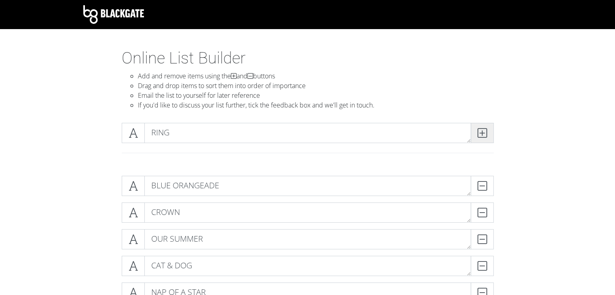
click at [487, 131] on span at bounding box center [481, 133] width 23 height 20
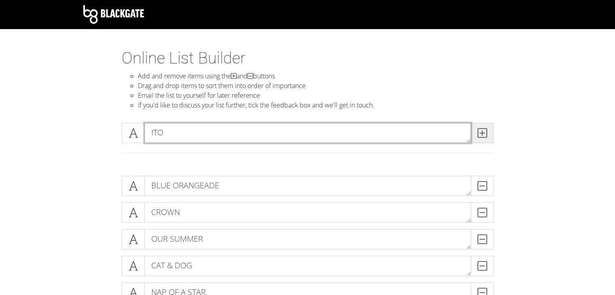
type textarea "ITO"
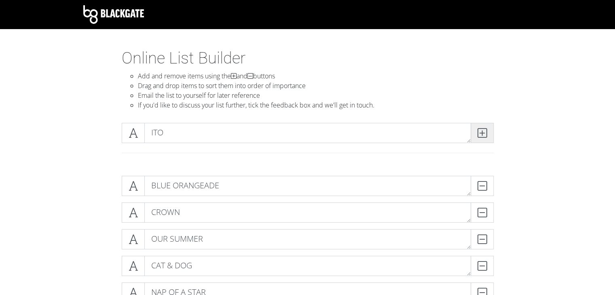
click at [487, 131] on span at bounding box center [481, 133] width 23 height 20
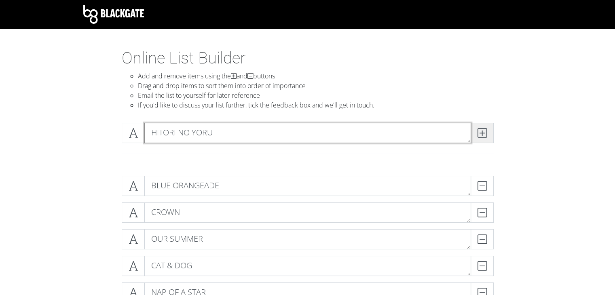
type textarea "HITORI NO YORU"
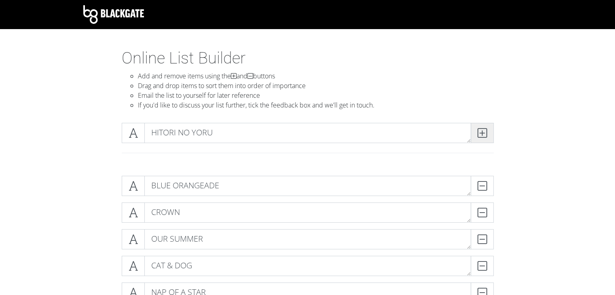
click at [487, 131] on span at bounding box center [481, 133] width 23 height 20
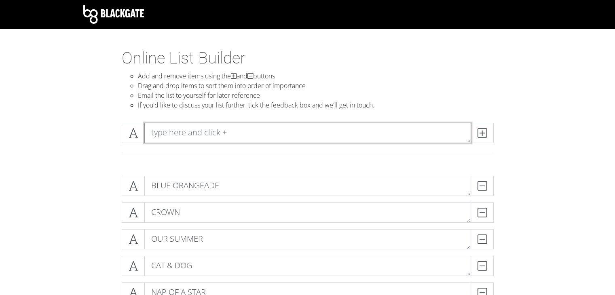
click at [297, 133] on textarea at bounding box center [307, 133] width 326 height 20
type textarea "HYDRANGEA LOVE"
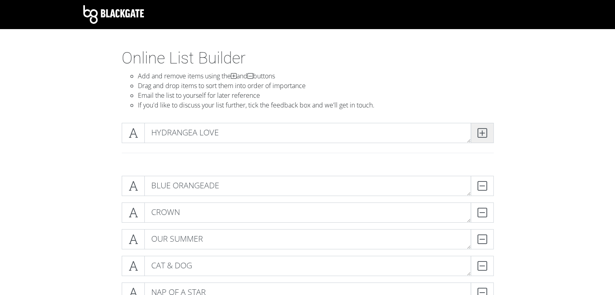
click at [485, 130] on icon at bounding box center [481, 133] width 9 height 8
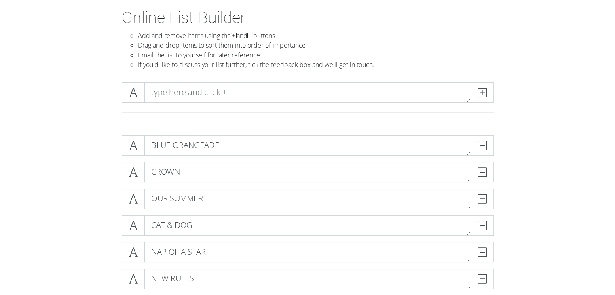
click at [123, 119] on div at bounding box center [308, 115] width 384 height 13
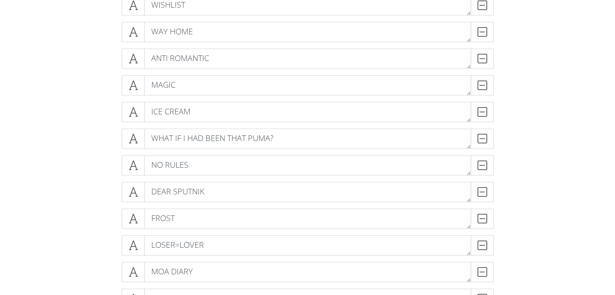
scroll to position [768, 0]
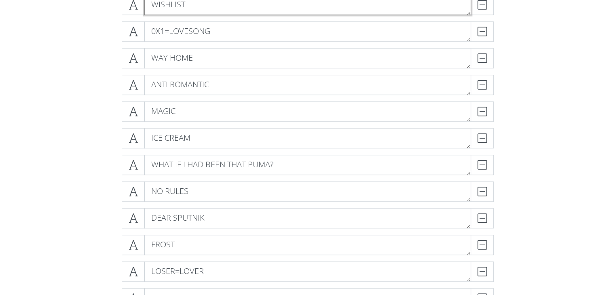
click at [156, 12] on textarea "WISHLIST" at bounding box center [307, 5] width 326 height 20
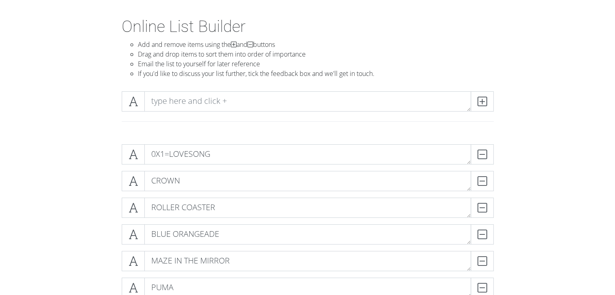
scroll to position [0, 0]
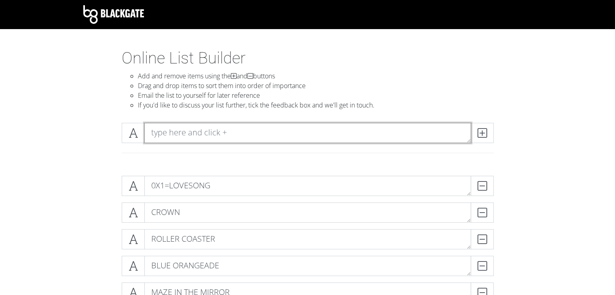
click at [219, 132] on textarea at bounding box center [307, 133] width 326 height 20
type textarea "LOVE LANGAUGE"
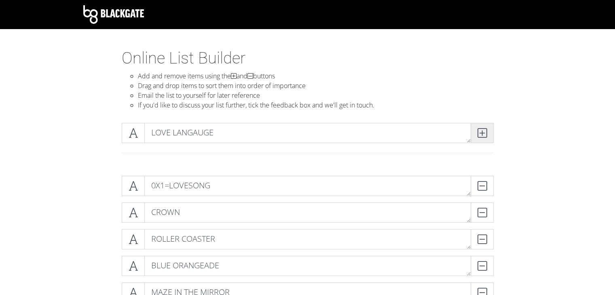
click at [476, 140] on span at bounding box center [481, 133] width 23 height 20
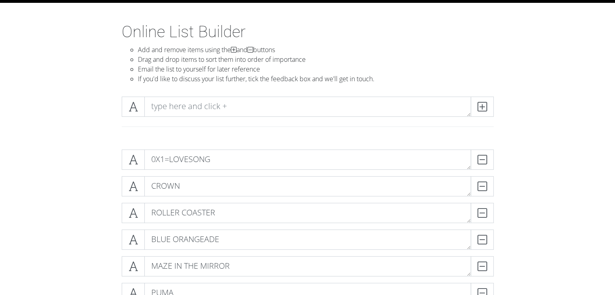
scroll to position [40, 0]
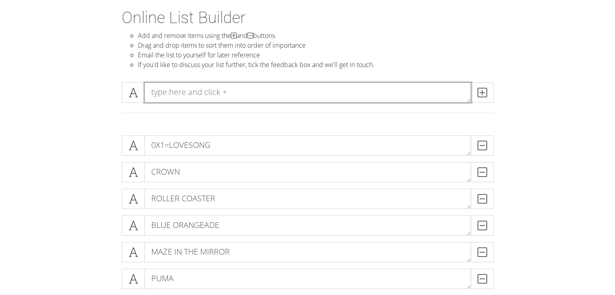
click at [236, 94] on textarea at bounding box center [307, 92] width 326 height 20
type textarea "WE'LL NEVER CHANGE"
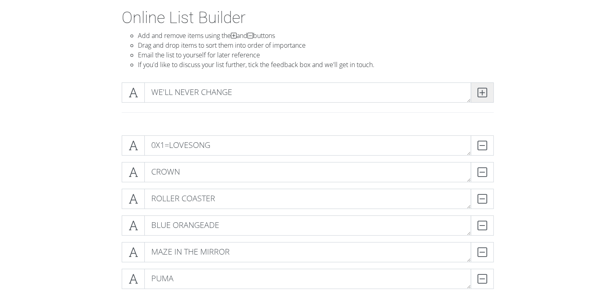
click at [484, 97] on icon at bounding box center [481, 92] width 9 height 8
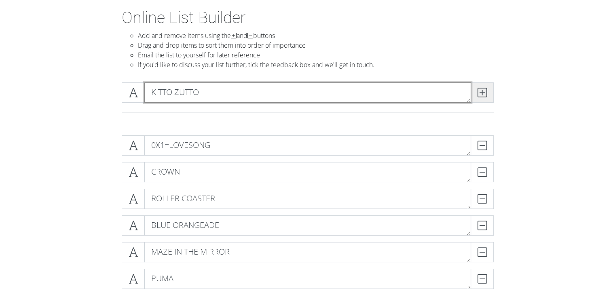
type textarea "KITTO ZUTTO"
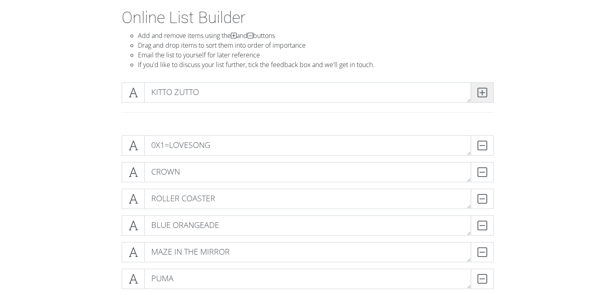
click at [475, 91] on span at bounding box center [481, 92] width 23 height 20
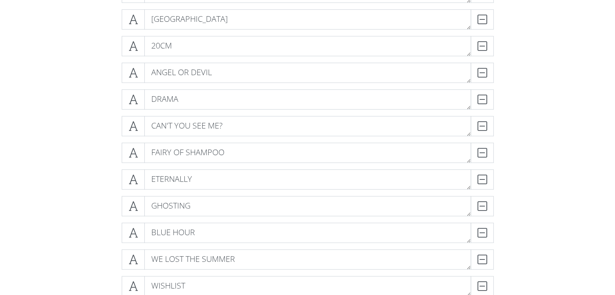
scroll to position [525, 0]
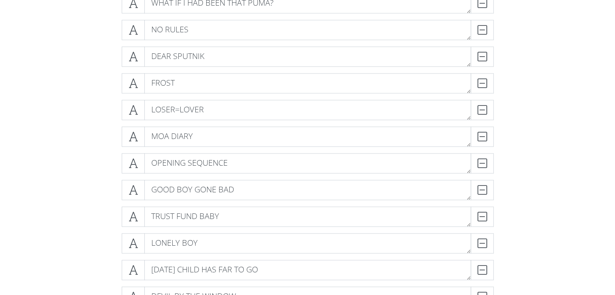
drag, startPoint x: 133, startPoint y: 151, endPoint x: 181, endPoint y: 186, distance: 60.0
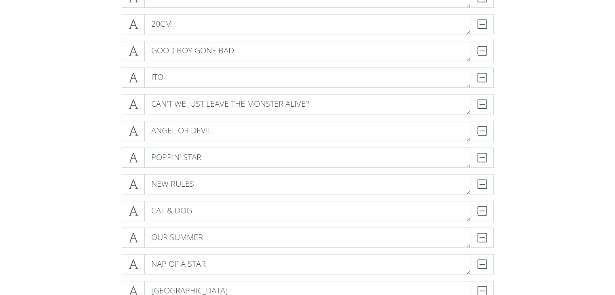
scroll to position [606, 0]
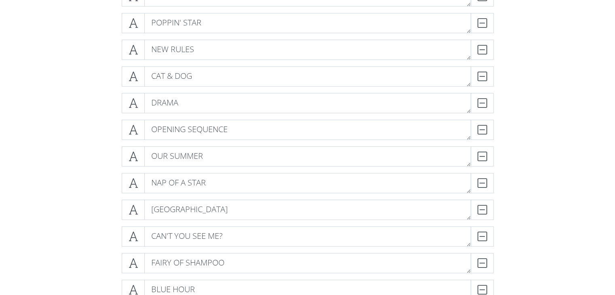
scroll to position [727, 0]
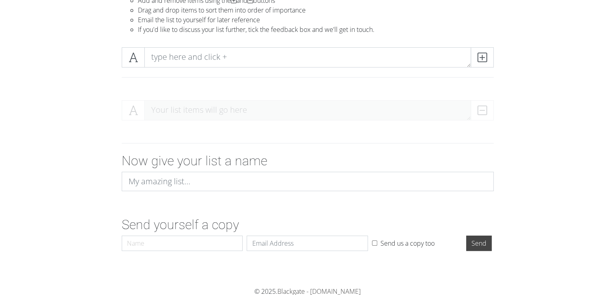
scroll to position [77, 0]
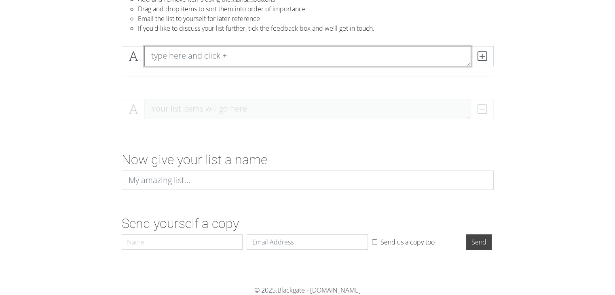
click at [254, 61] on textarea at bounding box center [307, 56] width 326 height 20
type textarea "ELEVEN"
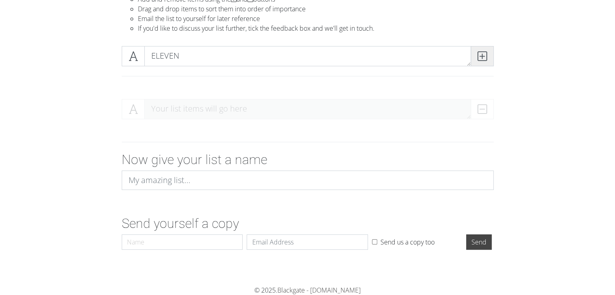
click at [485, 54] on icon at bounding box center [481, 56] width 9 height 8
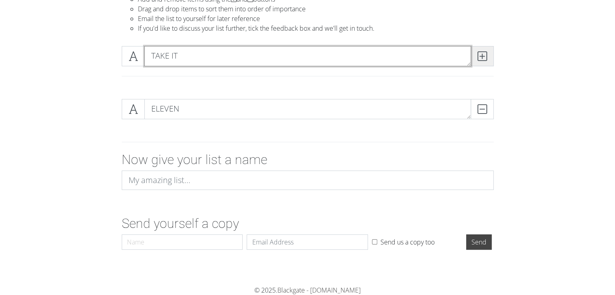
type textarea "TAKE IT"
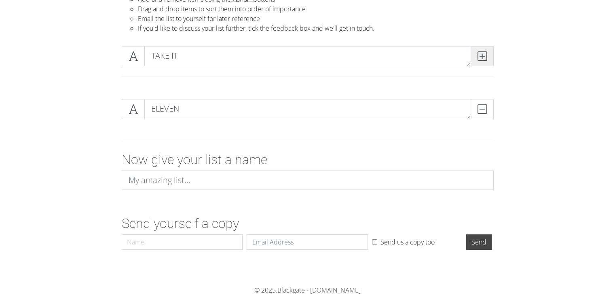
click at [485, 54] on icon at bounding box center [481, 56] width 9 height 8
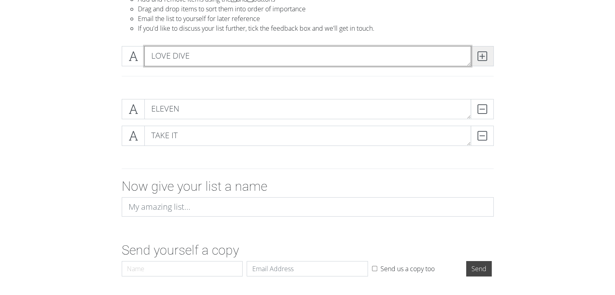
type textarea "LOVE DIVE"
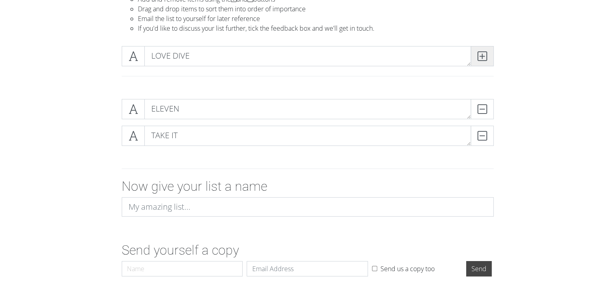
click at [485, 54] on icon at bounding box center [481, 56] width 9 height 8
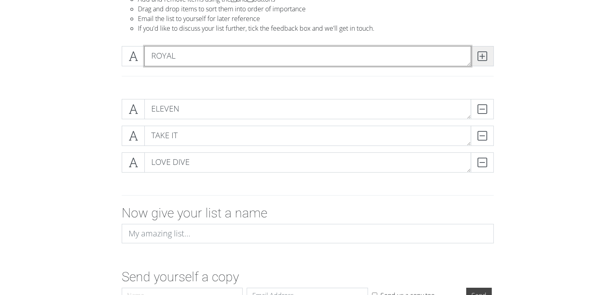
type textarea "ROYAL"
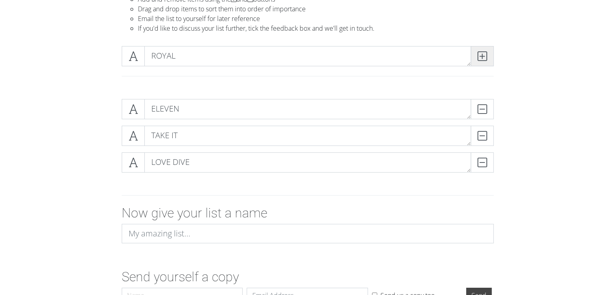
click at [485, 54] on icon at bounding box center [481, 56] width 9 height 8
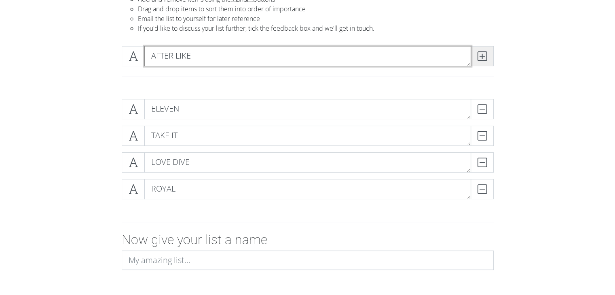
type textarea "AFTER LIKE"
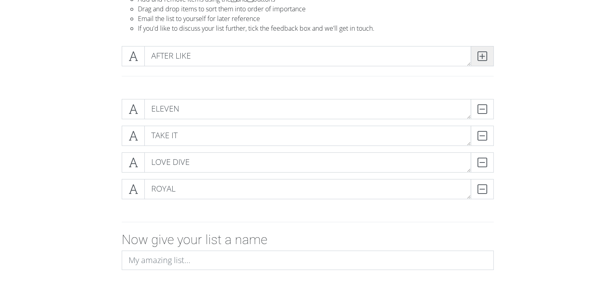
click at [485, 54] on icon at bounding box center [481, 56] width 9 height 8
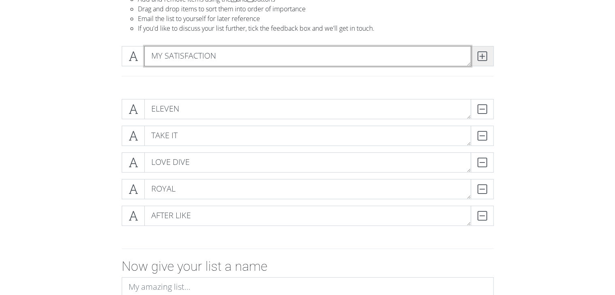
type textarea "MY SATISFACTION"
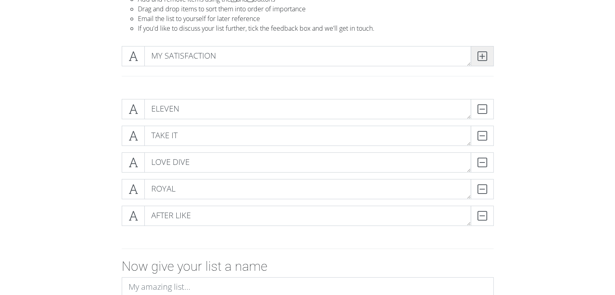
click at [485, 54] on icon at bounding box center [481, 56] width 9 height 8
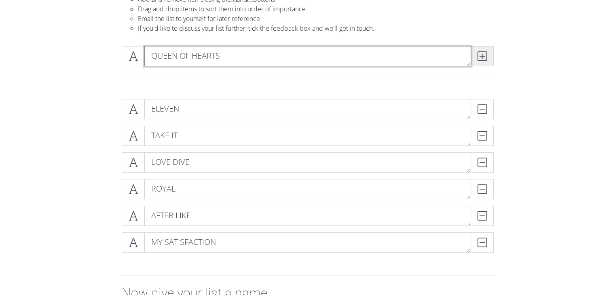
type textarea "QUEEN OF HEARTS"
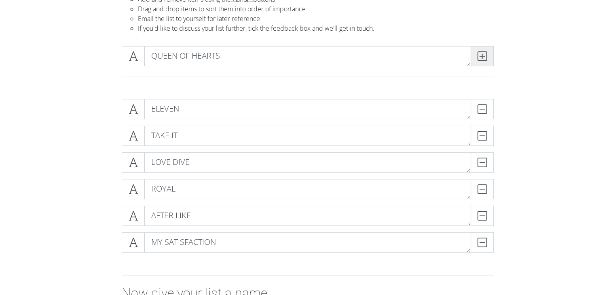
click at [477, 57] on icon at bounding box center [481, 56] width 9 height 8
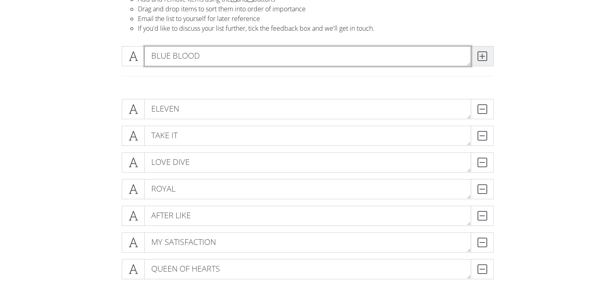
type textarea "BLUE BLOOD"
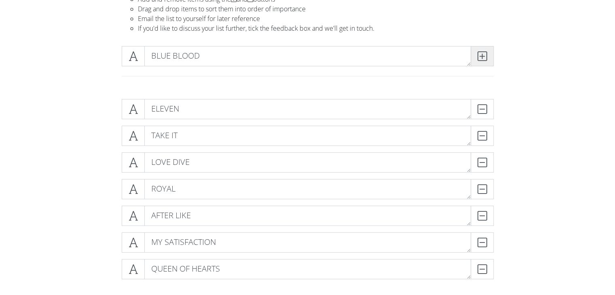
click at [476, 57] on span at bounding box center [481, 56] width 23 height 20
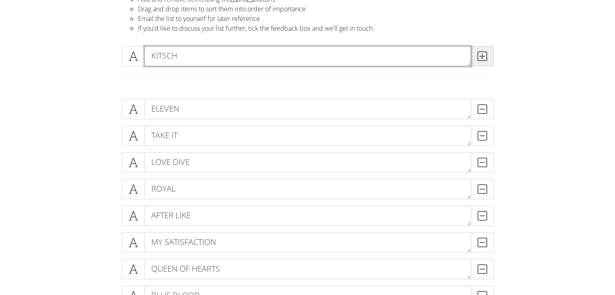
type textarea "KITSCH"
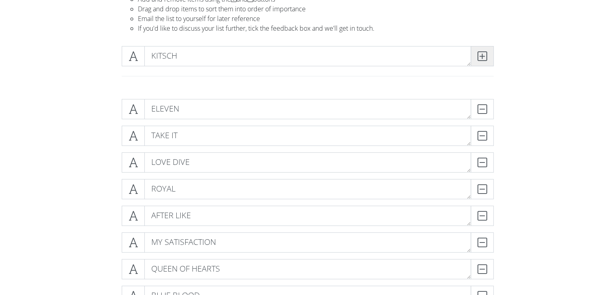
click at [476, 57] on span at bounding box center [481, 56] width 23 height 20
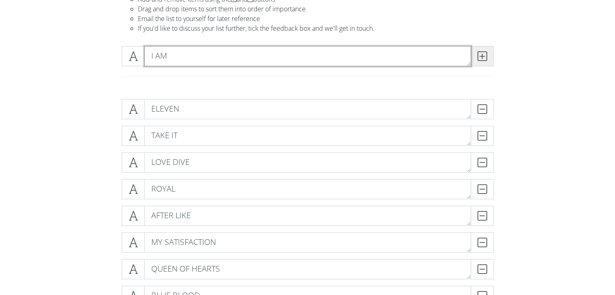
type textarea "I AM"
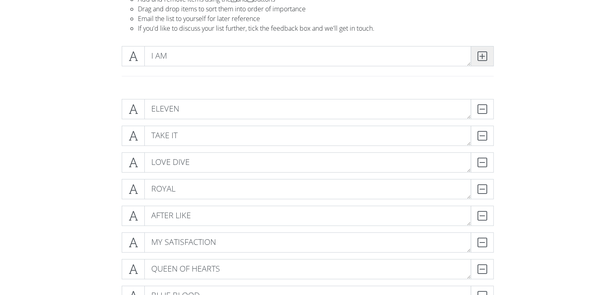
click at [476, 57] on span at bounding box center [481, 56] width 23 height 20
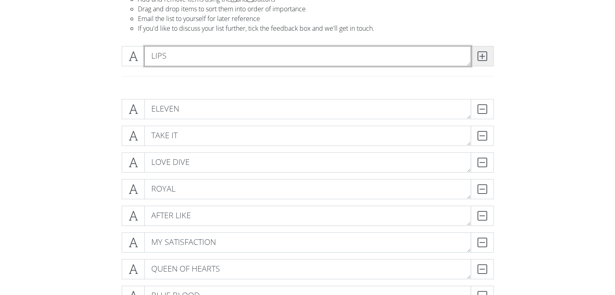
type textarea "LIPS"
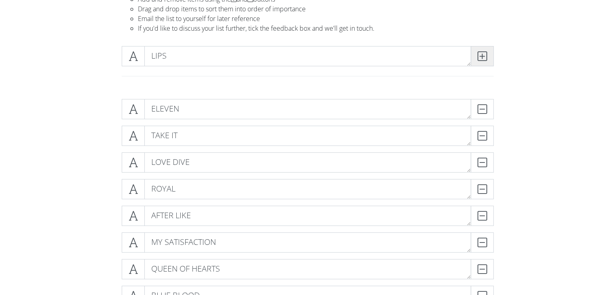
click at [476, 57] on span at bounding box center [481, 56] width 23 height 20
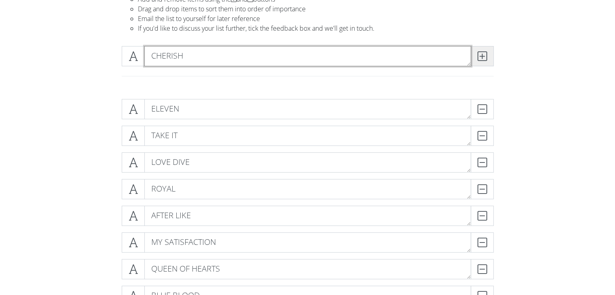
type textarea "CHERISH"
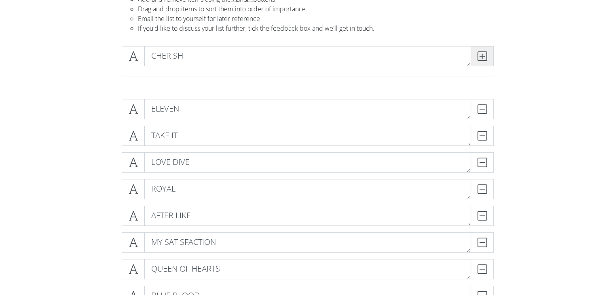
click at [476, 57] on span at bounding box center [481, 56] width 23 height 20
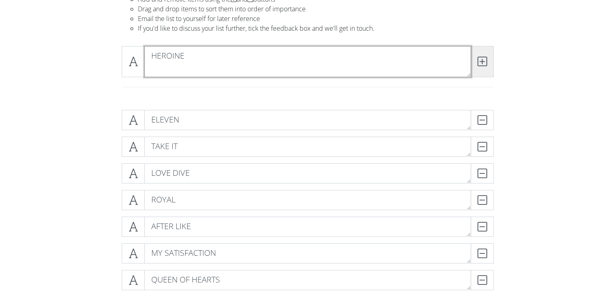
scroll to position [0, 0]
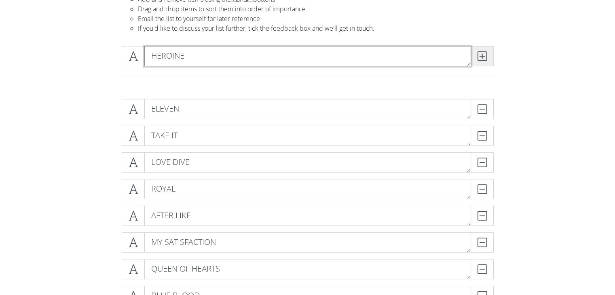
type textarea "HEROINE"
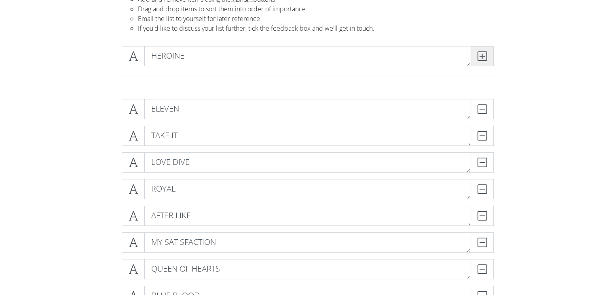
click at [476, 57] on span at bounding box center [481, 56] width 23 height 20
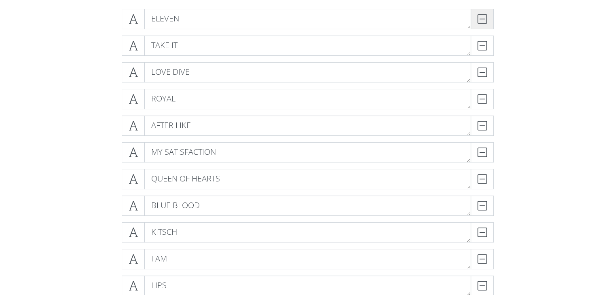
scroll to position [36, 0]
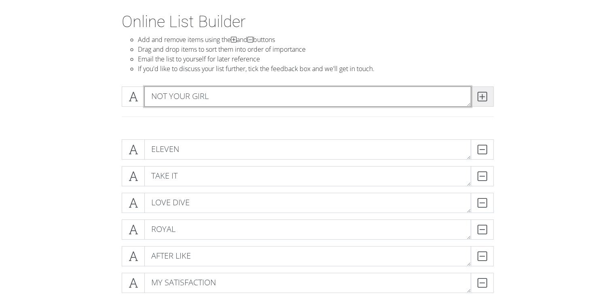
type textarea "NOT YOUR GIRL"
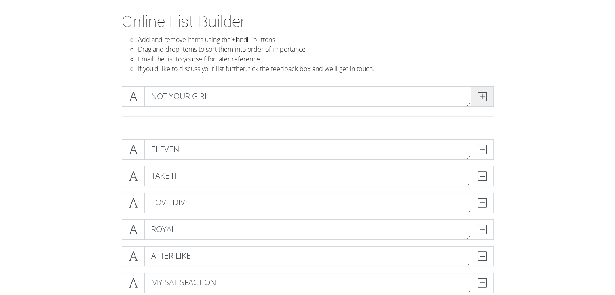
click at [483, 97] on icon at bounding box center [481, 97] width 9 height 8
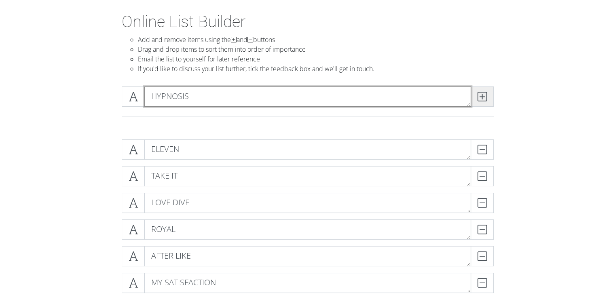
type textarea "HYPNOSIS"
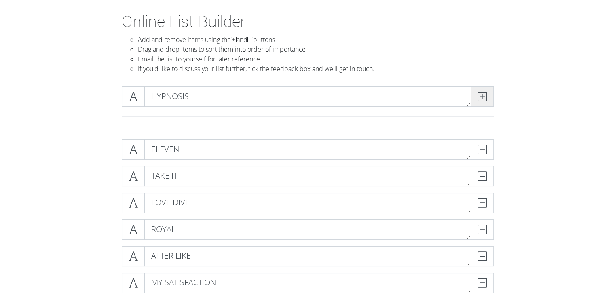
click at [483, 97] on icon at bounding box center [481, 97] width 9 height 8
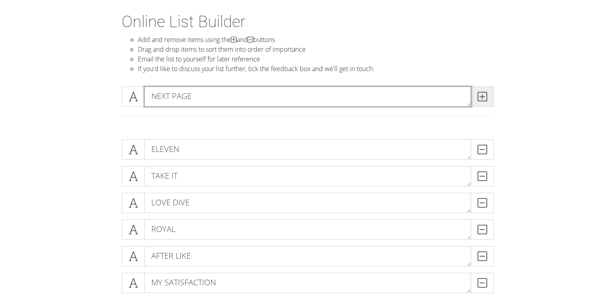
type textarea "NEXT PAGE"
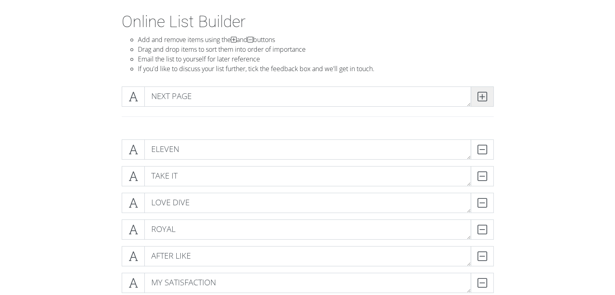
click at [483, 97] on icon at bounding box center [481, 97] width 9 height 8
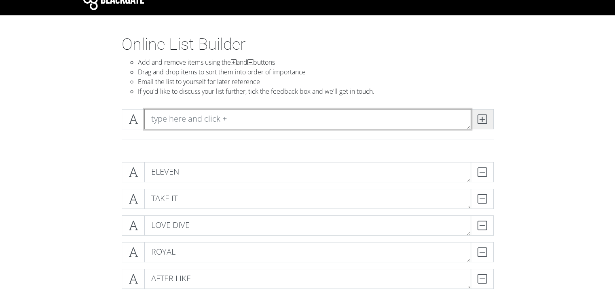
scroll to position [0, 0]
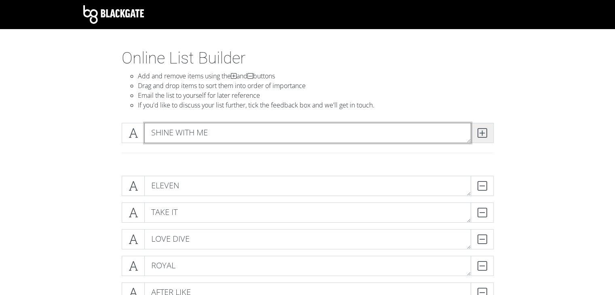
type textarea "SHINE WITH ME"
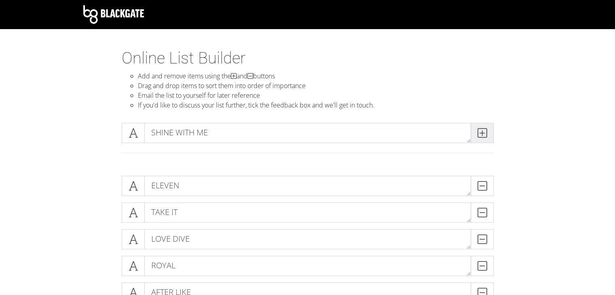
click at [486, 129] on icon at bounding box center [481, 133] width 9 height 8
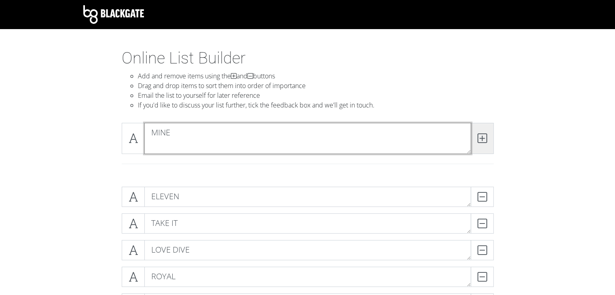
type textarea "MINE"
click at [486, 134] on icon at bounding box center [481, 138] width 9 height 8
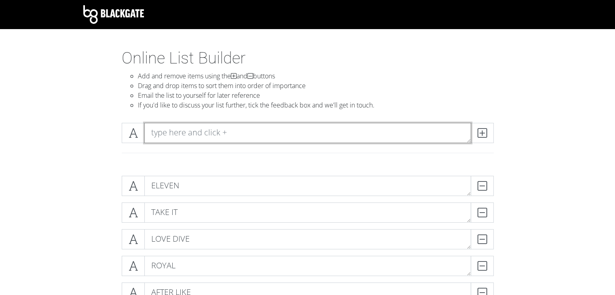
click at [372, 129] on textarea at bounding box center [307, 133] width 326 height 20
type textarea "EITHER WAY"
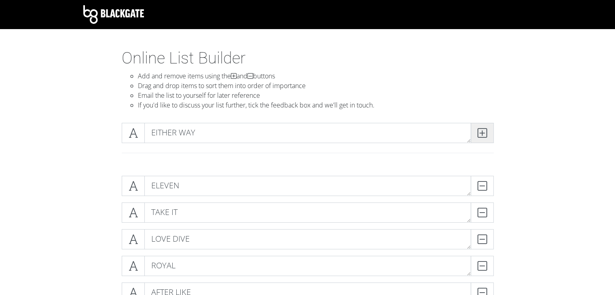
click at [487, 133] on span at bounding box center [481, 133] width 23 height 20
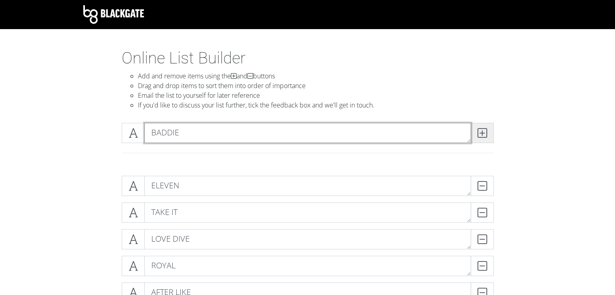
type textarea "BADDIE"
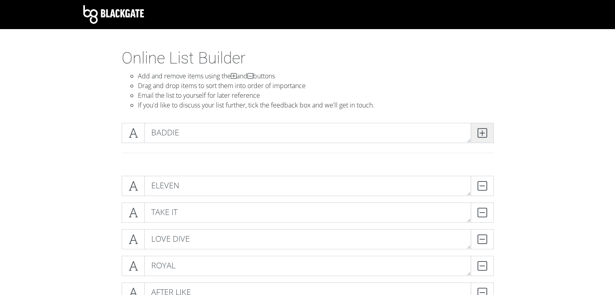
click at [487, 133] on span at bounding box center [481, 133] width 23 height 20
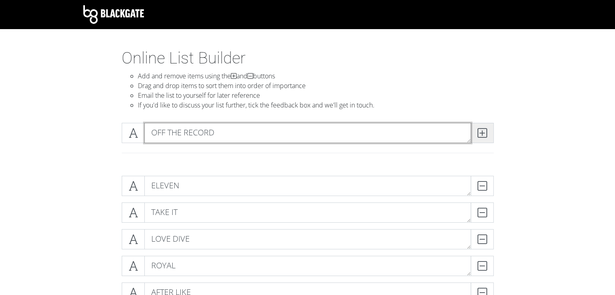
type textarea "OFF THE RECORD"
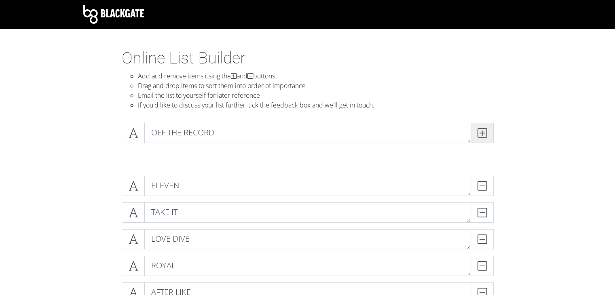
click at [487, 133] on span at bounding box center [481, 133] width 23 height 20
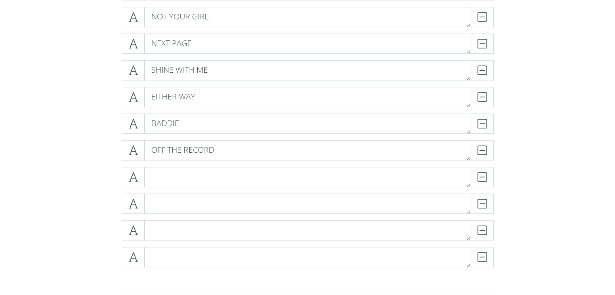
scroll to position [555, 0]
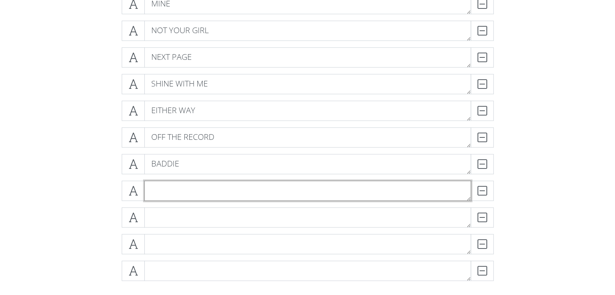
click at [183, 194] on textarea at bounding box center [307, 191] width 326 height 20
type textarea "O"
type textarea "HOLY MOLY"
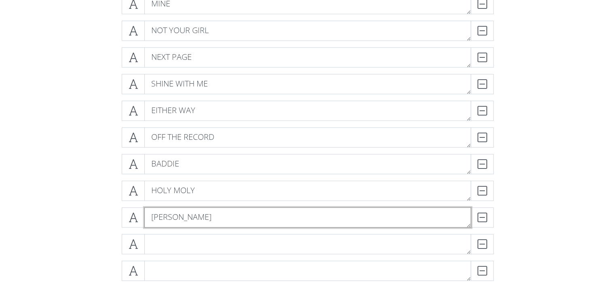
type textarea "OTT"
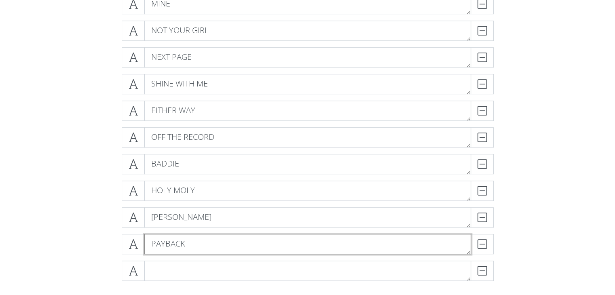
type textarea "PAYBACK"
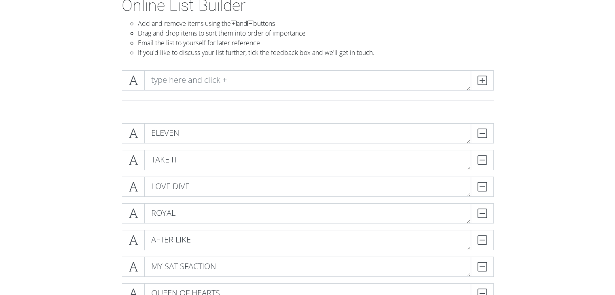
scroll to position [0, 0]
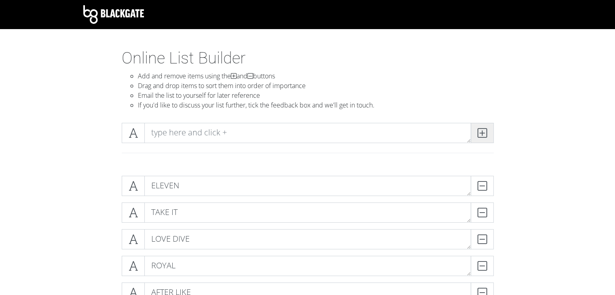
click at [484, 141] on span at bounding box center [481, 133] width 23 height 20
click at [483, 137] on icon at bounding box center [481, 133] width 9 height 8
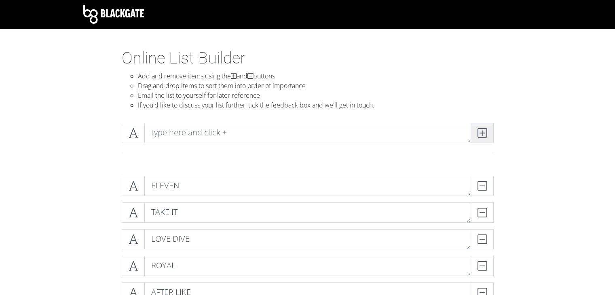
click at [483, 137] on icon at bounding box center [481, 133] width 9 height 8
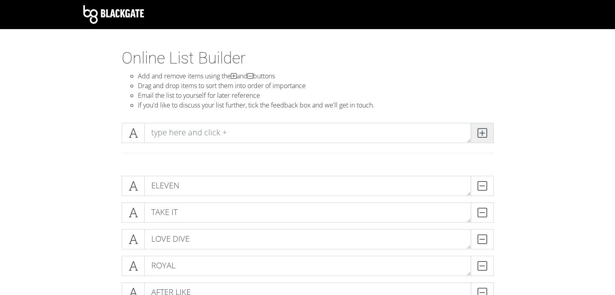
click at [483, 137] on icon at bounding box center [481, 133] width 9 height 8
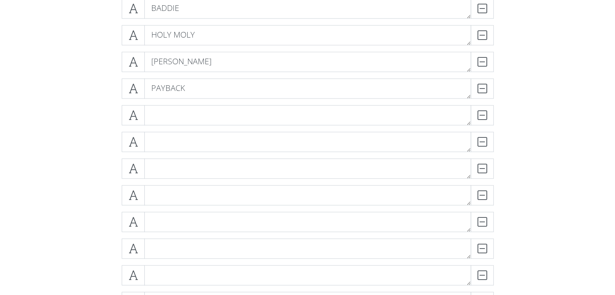
scroll to position [687, 0]
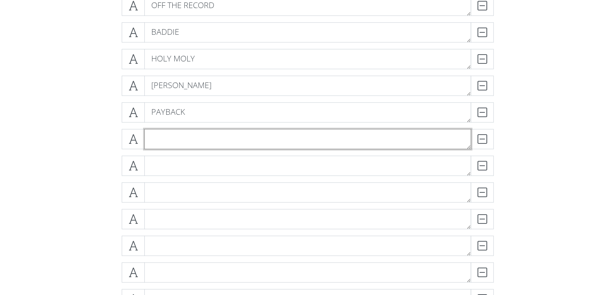
click at [306, 143] on textarea at bounding box center [307, 139] width 326 height 20
type textarea "HEYA"
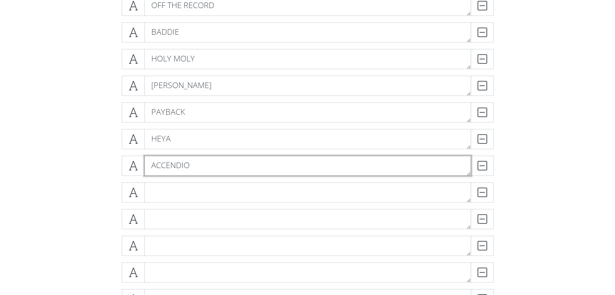
type textarea "ACCENDIO"
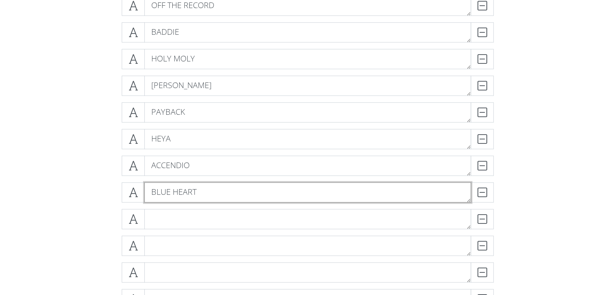
type textarea "BLUE HEART"
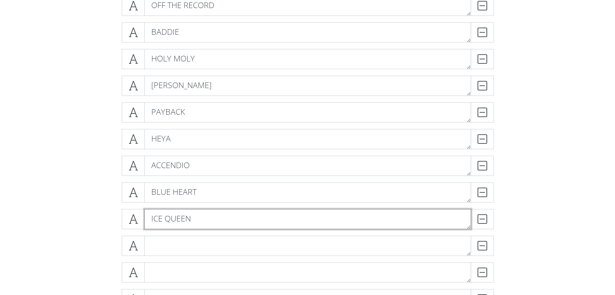
type textarea "ICE QUEEN"
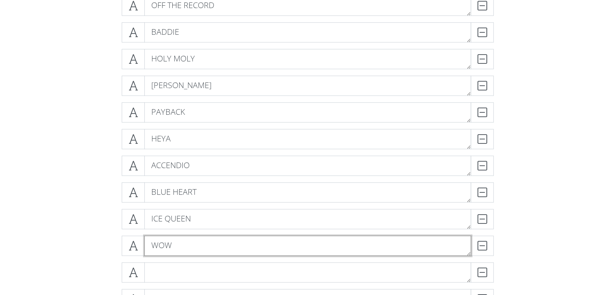
click at [303, 247] on textarea "WOW" at bounding box center [307, 246] width 326 height 20
type textarea "WOW"
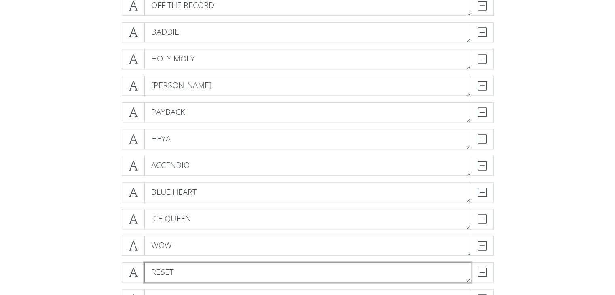
type textarea "RESET"
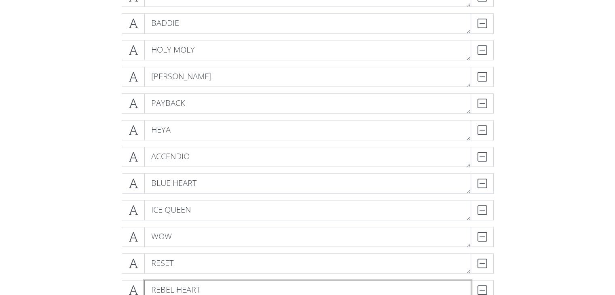
type textarea "REBEL HEART"
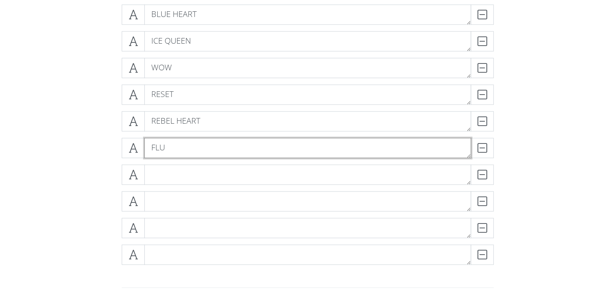
type textarea "FLU"
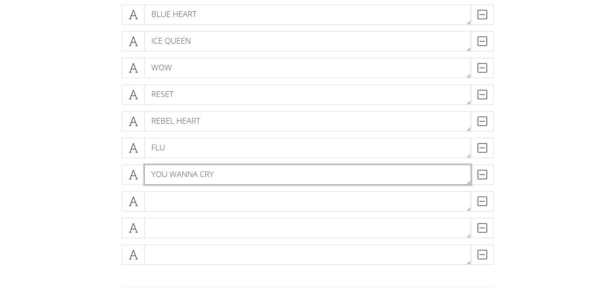
type textarea "YOU WANNA CRY"
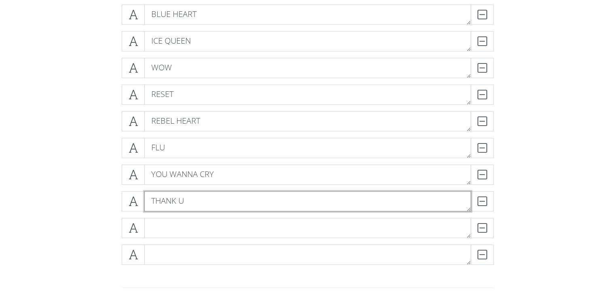
type textarea "THANK U"
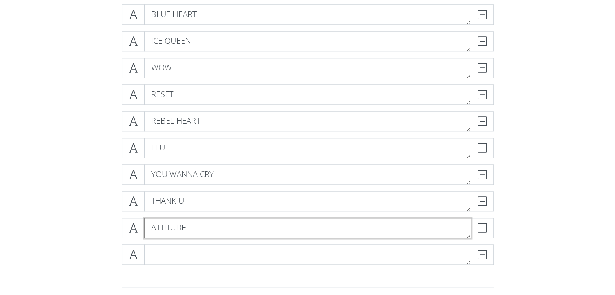
type textarea "ATTITUDE"
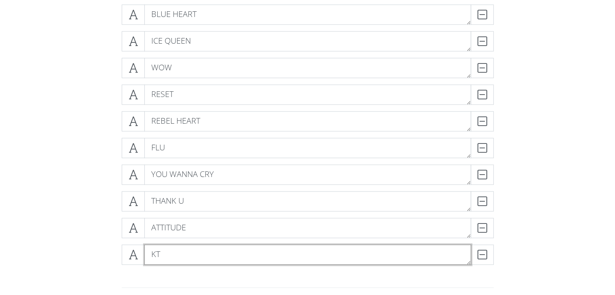
type textarea "K"
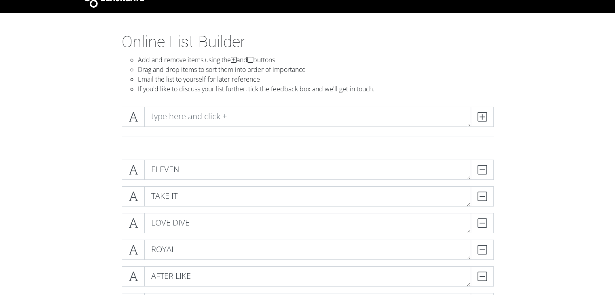
scroll to position [0, 0]
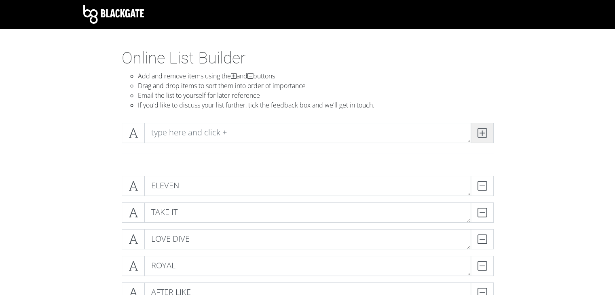
type textarea "TKO"
click at [480, 136] on icon at bounding box center [481, 133] width 9 height 8
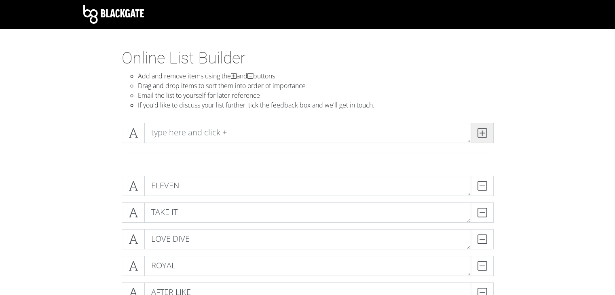
click at [480, 136] on icon at bounding box center [481, 133] width 9 height 8
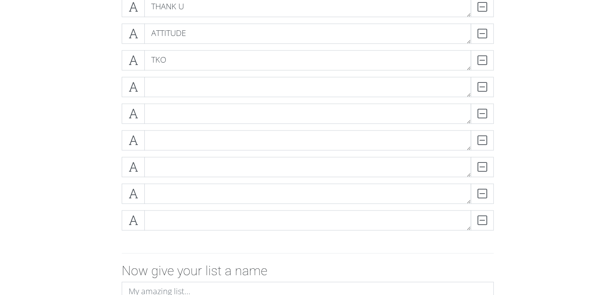
scroll to position [1009, 0]
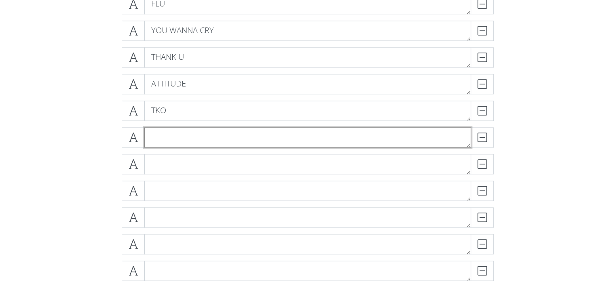
click at [272, 138] on textarea at bounding box center [307, 137] width 326 height 20
type textarea "XOXZ"
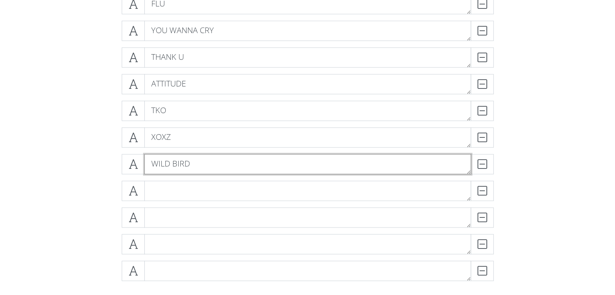
type textarea "WILD BIRD"
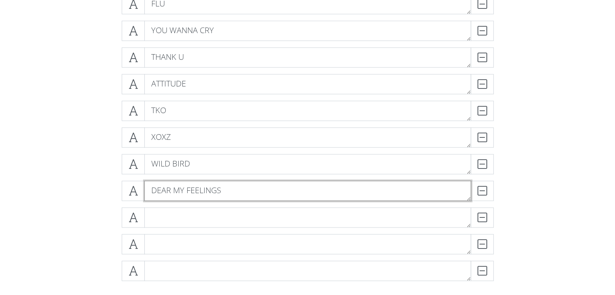
type textarea "DEAR MY FEELINGS"
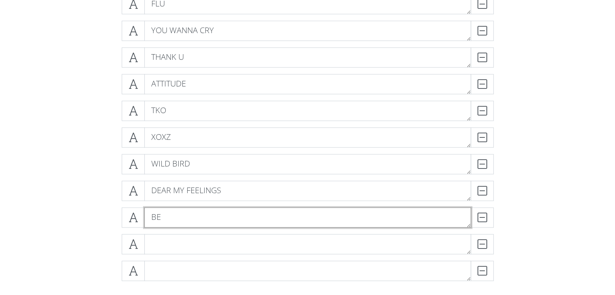
type textarea "B"
type textarea "GOTCHA (BADDEST EROS)"
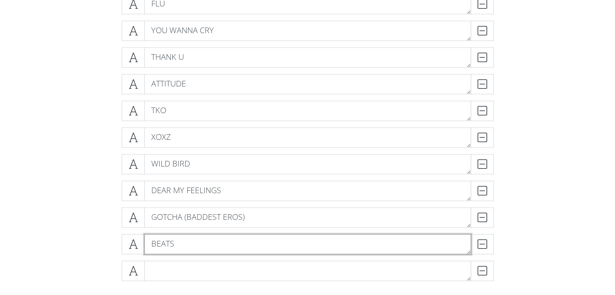
type textarea "BEATS"
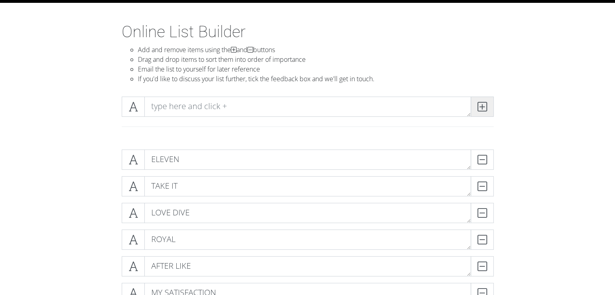
scroll to position [40, 0]
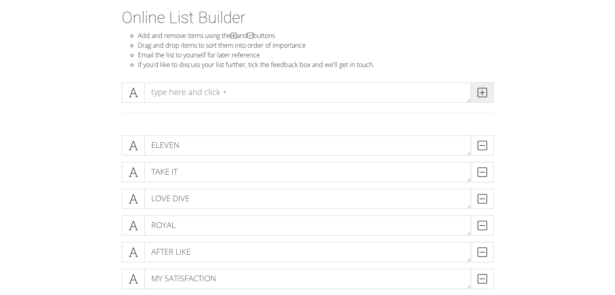
type textarea "MIDNIGHT KISS"
click at [479, 92] on icon at bounding box center [481, 92] width 9 height 8
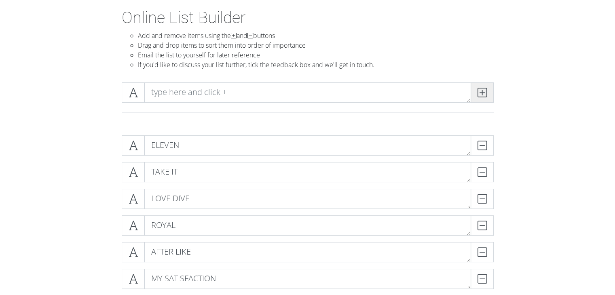
click at [479, 92] on icon at bounding box center [481, 92] width 9 height 8
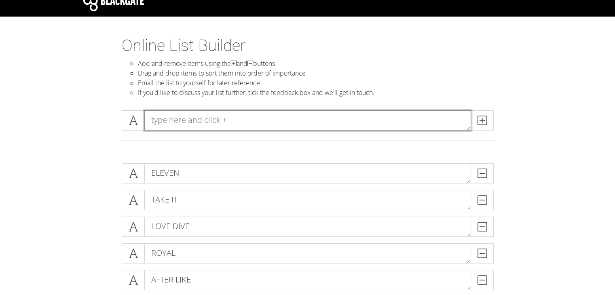
scroll to position [0, 0]
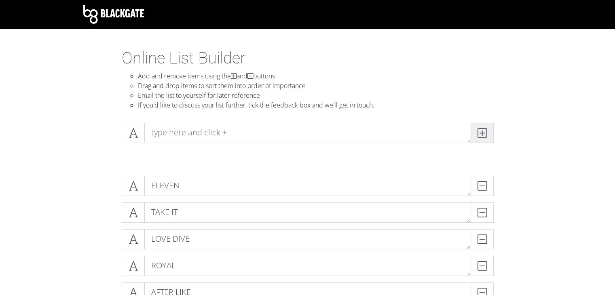
click at [481, 135] on icon at bounding box center [481, 133] width 9 height 8
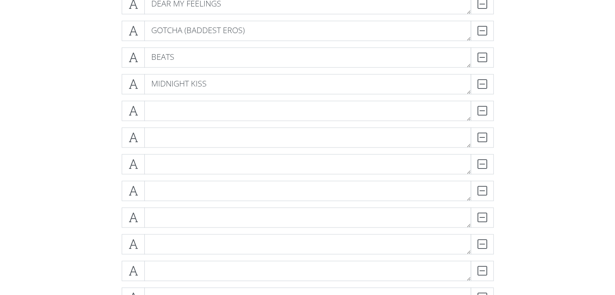
scroll to position [1181, 0]
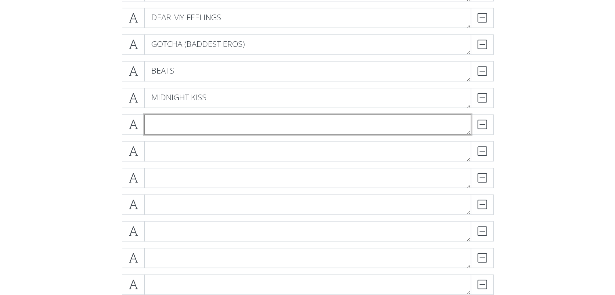
click at [349, 128] on textarea at bounding box center [307, 124] width 326 height 20
type textarea "WAVE"
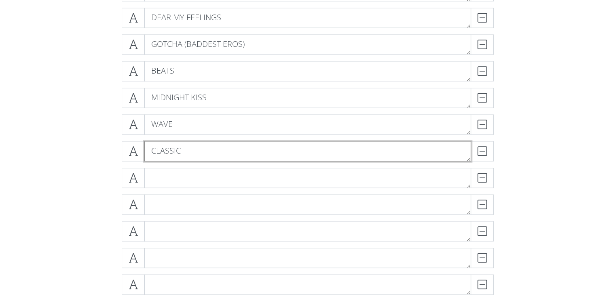
type textarea "CLASSIC"
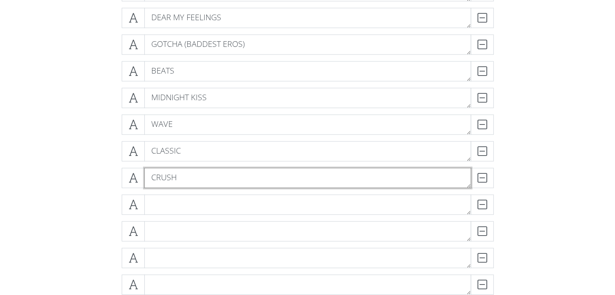
type textarea "CRUSH"
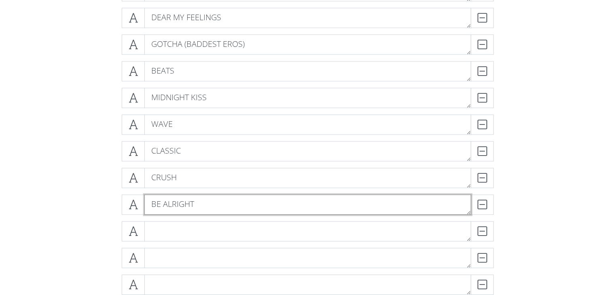
type textarea "BE ALRIGHT"
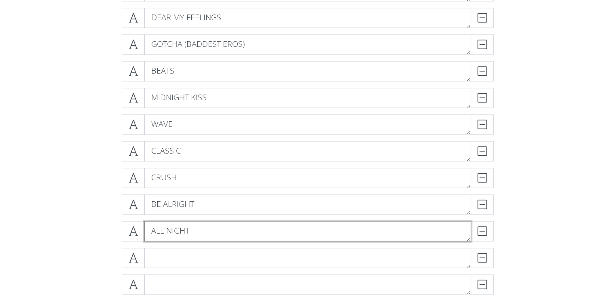
type textarea "ALL NIGHT"
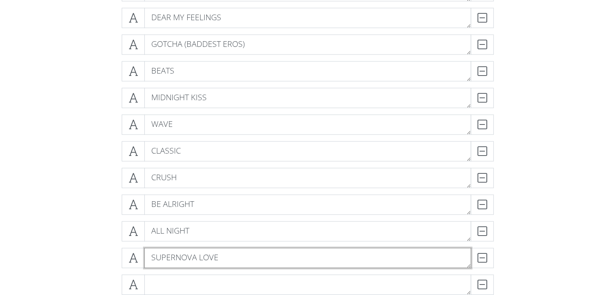
type textarea "SUPERNOVA LOVE"
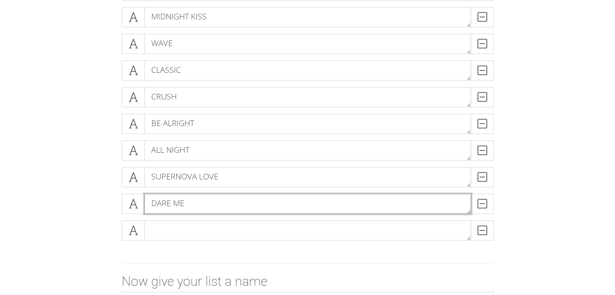
scroll to position [1222, 0]
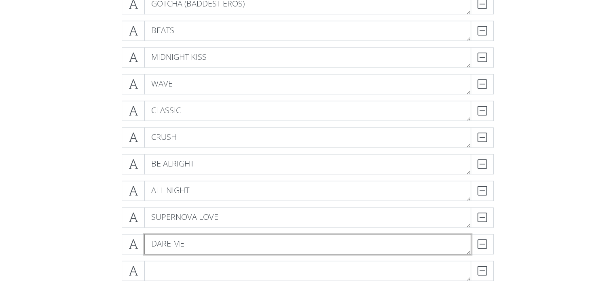
type textarea "DARE ME"
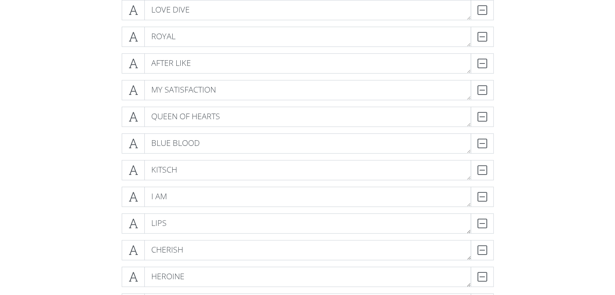
scroll to position [212, 0]
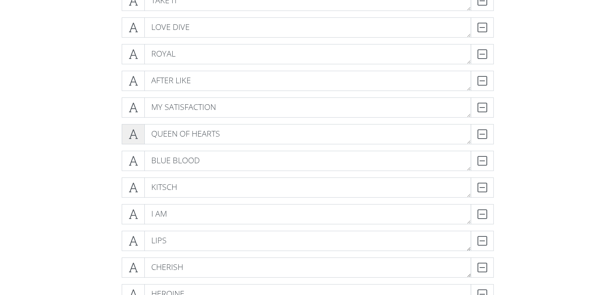
type textarea "WILL (POKEMON THEME)"
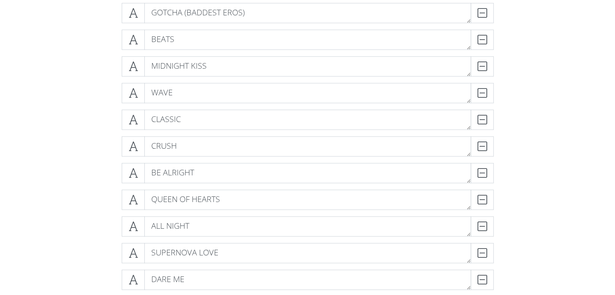
scroll to position [1181, 0]
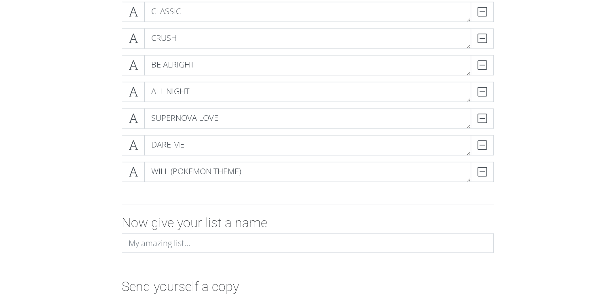
scroll to position [1384, 0]
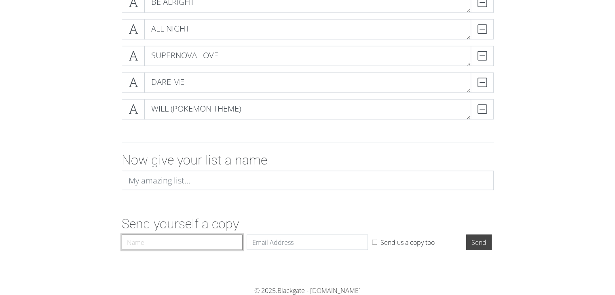
click at [215, 242] on input "Name" at bounding box center [182, 241] width 121 height 15
type input "em"
click at [310, 242] on input "Email" at bounding box center [306, 241] width 121 height 15
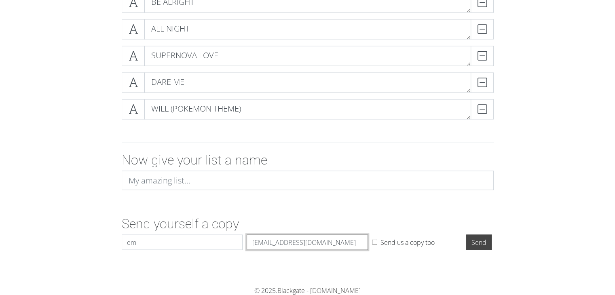
drag, startPoint x: 274, startPoint y: 245, endPoint x: 301, endPoint y: 243, distance: 27.6
click at [294, 244] on input "officialemmmma@gmail.com" at bounding box center [306, 241] width 121 height 15
type input "officialemmmma@gmail.com"
click at [484, 243] on input "Send" at bounding box center [478, 241] width 25 height 15
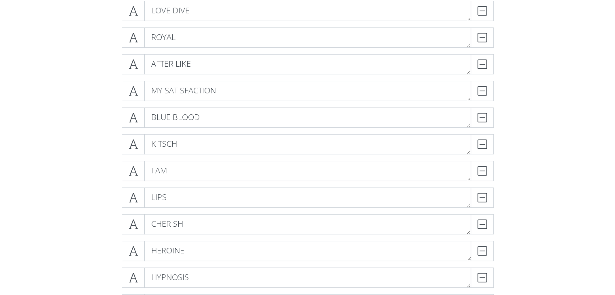
scroll to position [117, 0]
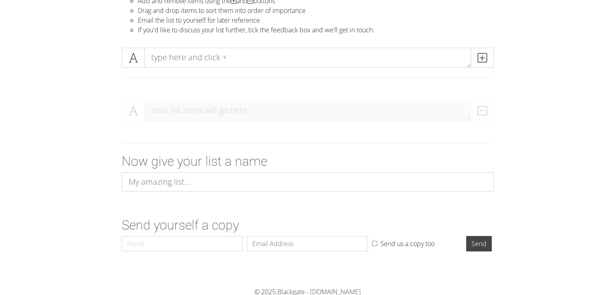
scroll to position [77, 0]
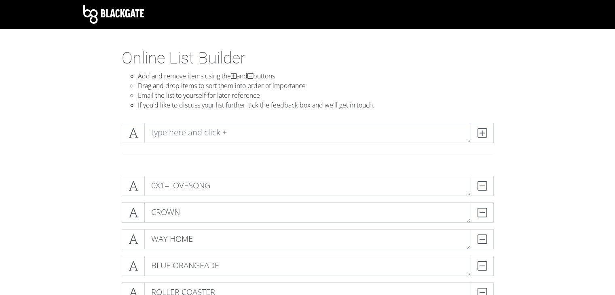
scroll to position [727, 0]
